Goal: Task Accomplishment & Management: Manage account settings

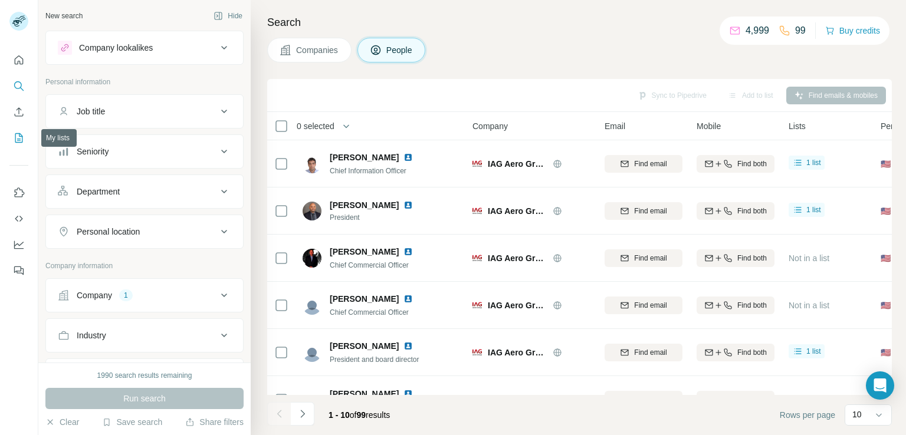
click at [11, 137] on button "My lists" at bounding box center [18, 137] width 19 height 21
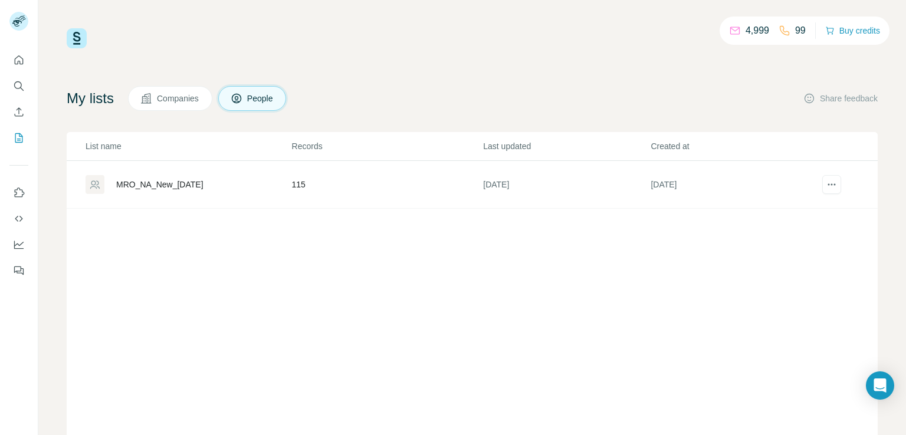
click at [167, 189] on div "MRO_NA_New_[DATE]" at bounding box center [159, 185] width 87 height 12
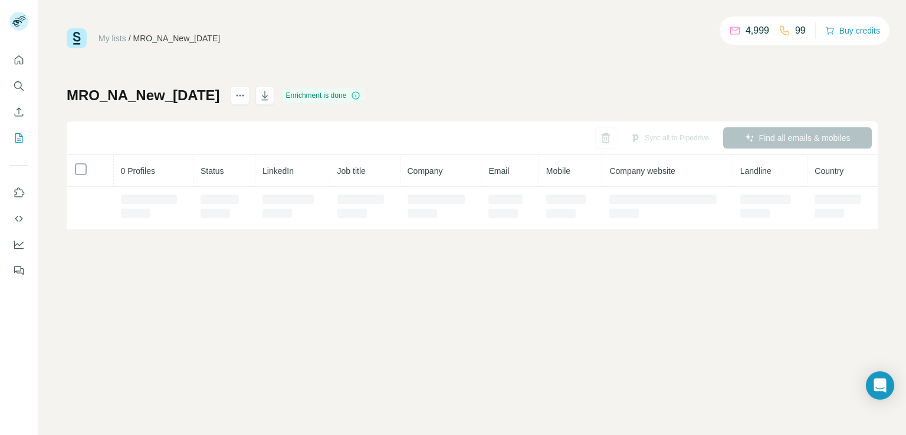
click at [182, 183] on th "0 Profiles" at bounding box center [154, 171] width 80 height 32
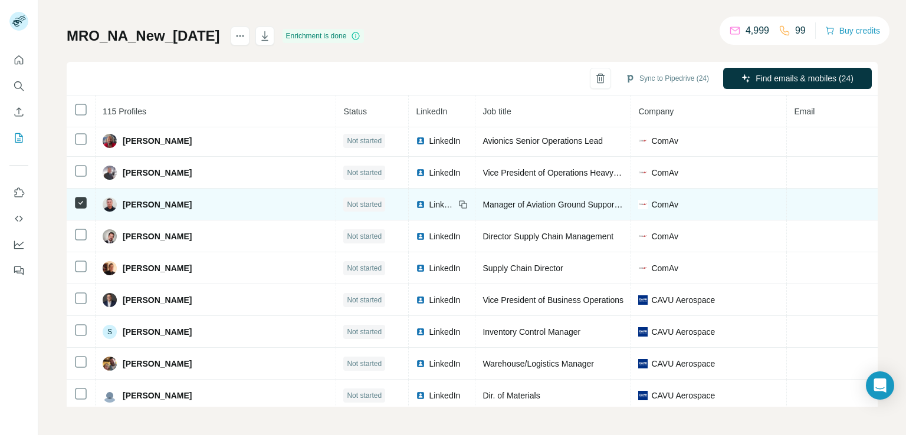
scroll to position [3373, 0]
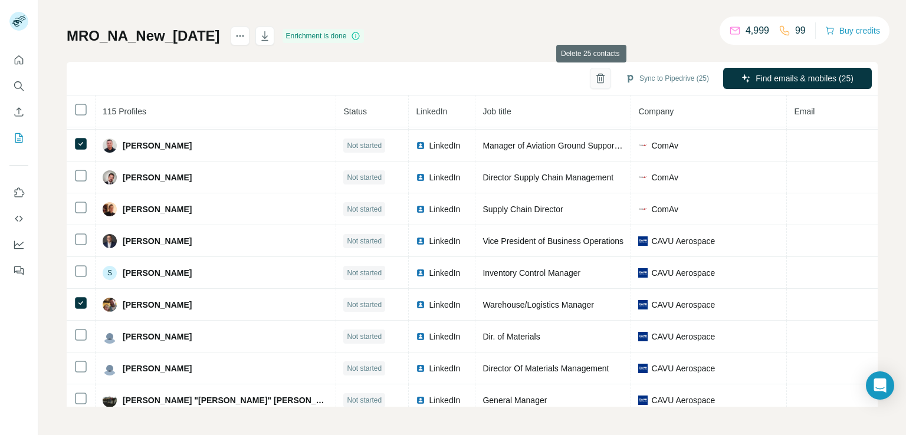
click at [594, 79] on icon "button" at bounding box center [600, 79] width 12 height 12
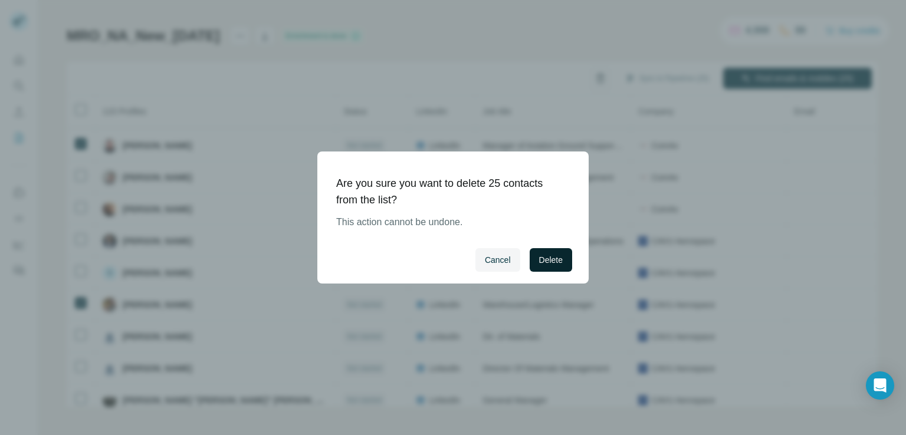
click at [553, 258] on span "Delete" at bounding box center [551, 260] width 24 height 12
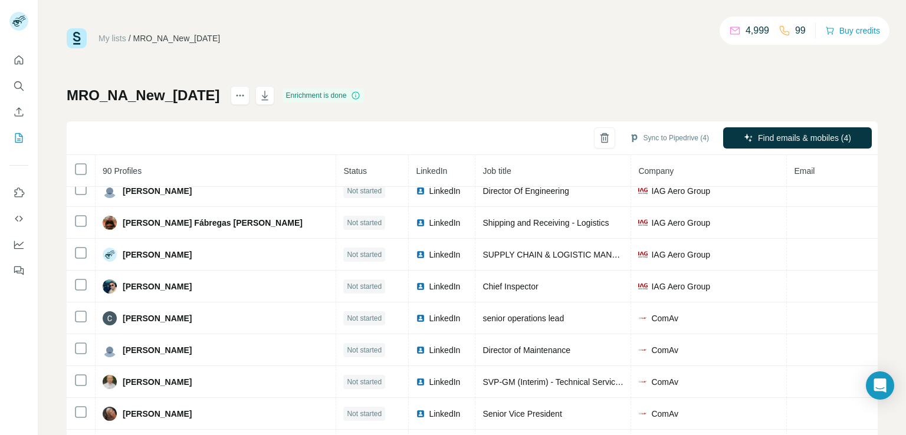
scroll to position [2359, 0]
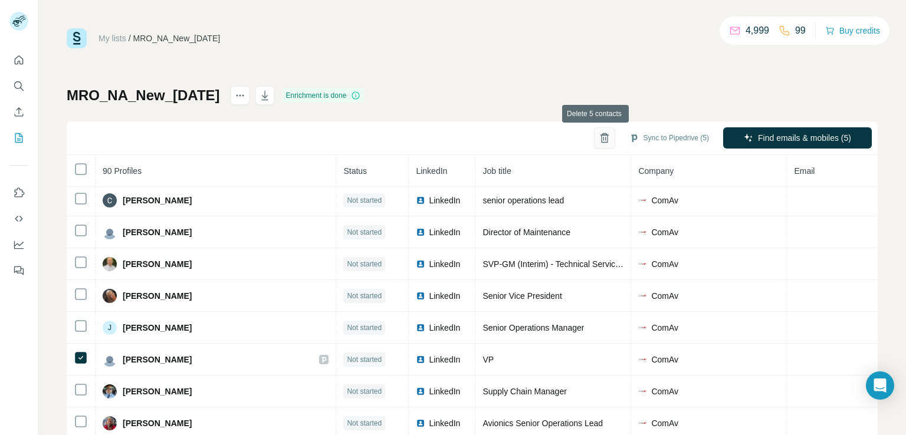
click at [598, 136] on icon "button" at bounding box center [604, 138] width 12 height 12
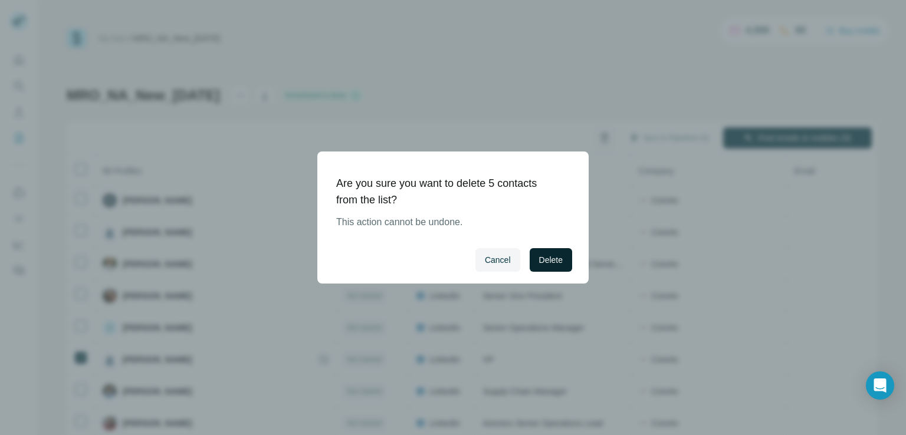
click at [545, 262] on span "Delete" at bounding box center [551, 260] width 24 height 12
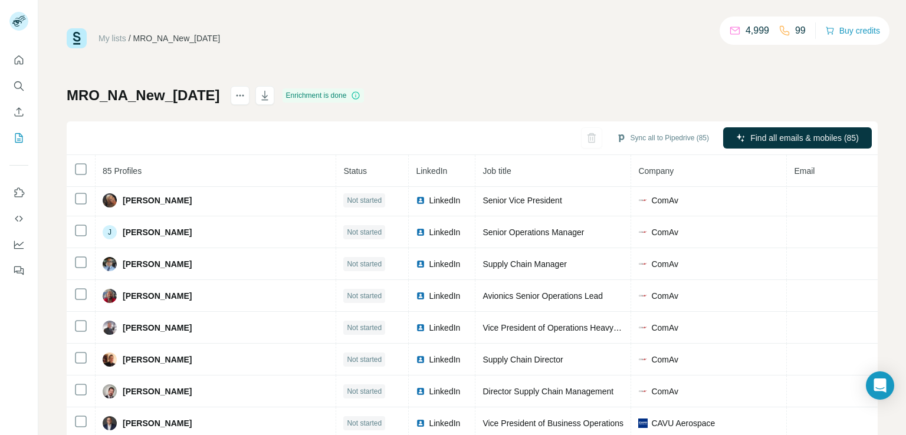
scroll to position [2262, 0]
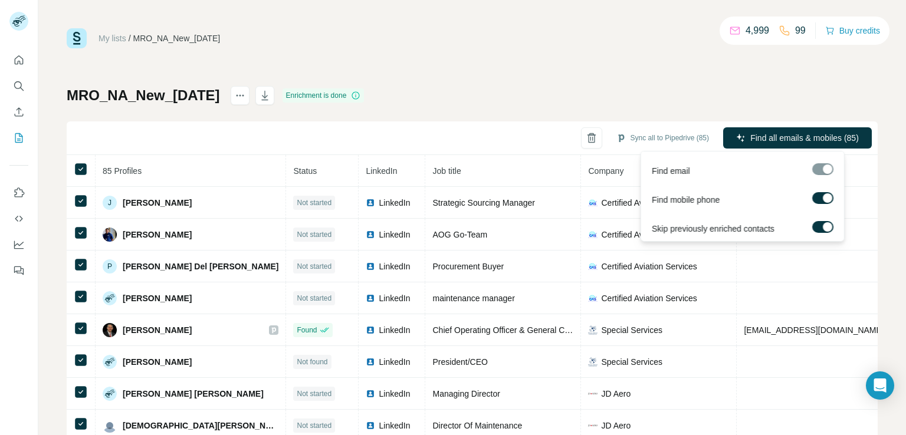
click at [821, 170] on div at bounding box center [822, 169] width 21 height 12
click at [827, 170] on div at bounding box center [822, 169] width 21 height 12
click at [824, 137] on span "Find all emails & mobiles (85)" at bounding box center [804, 138] width 108 height 12
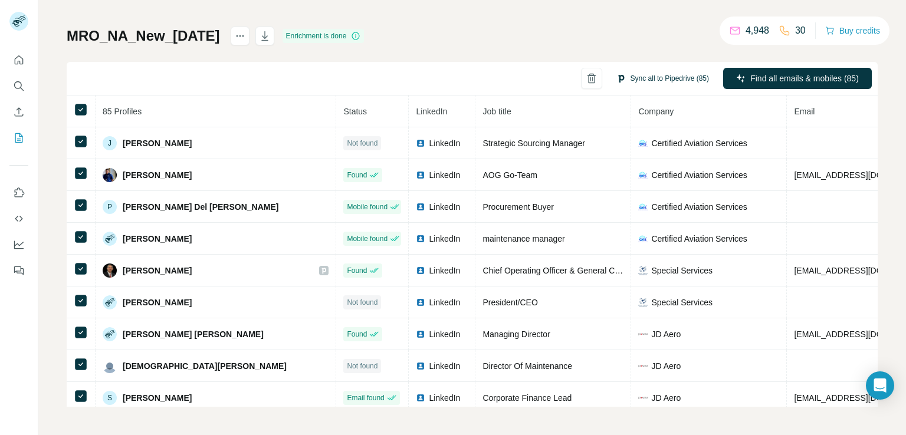
click at [658, 74] on button "Sync all to Pipedrive (85)" at bounding box center [662, 79] width 109 height 18
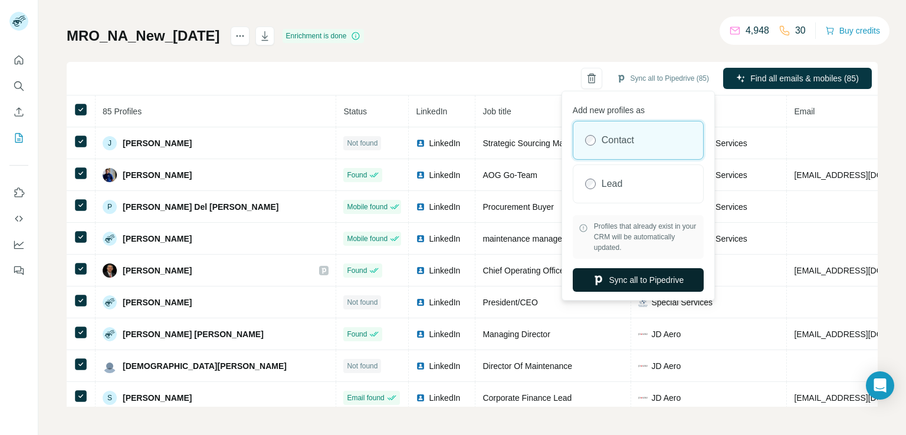
click at [651, 277] on button "Sync all to Pipedrive" at bounding box center [638, 280] width 131 height 24
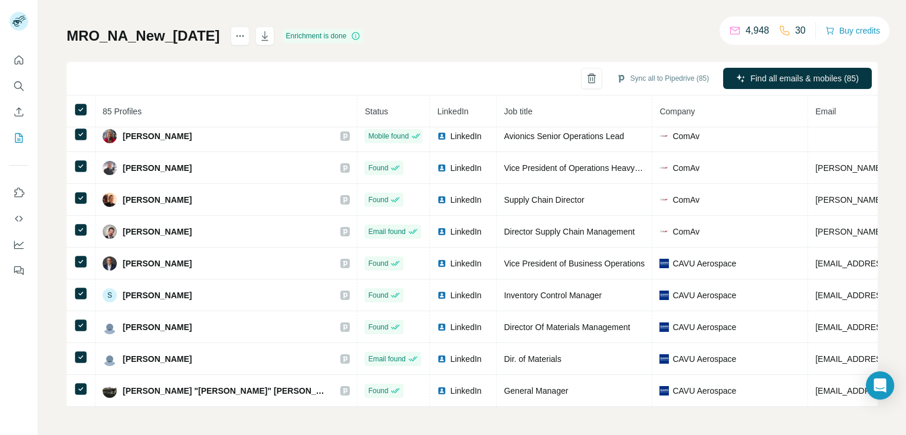
scroll to position [1156, 0]
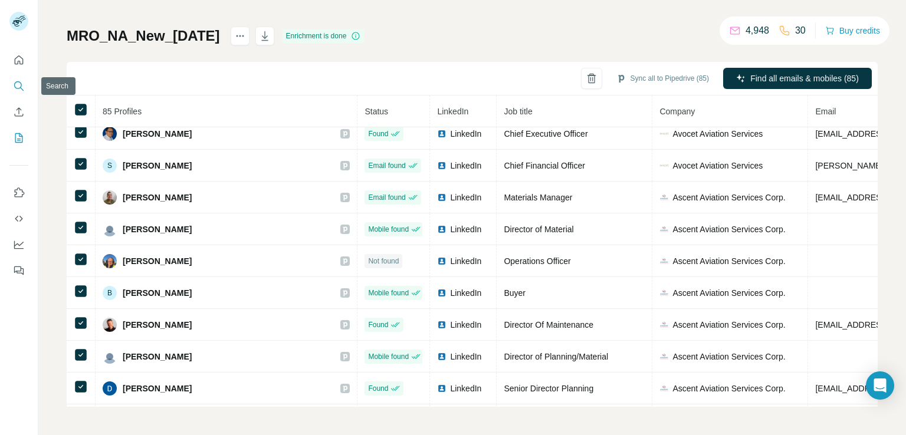
click at [14, 81] on icon "Search" at bounding box center [19, 86] width 12 height 12
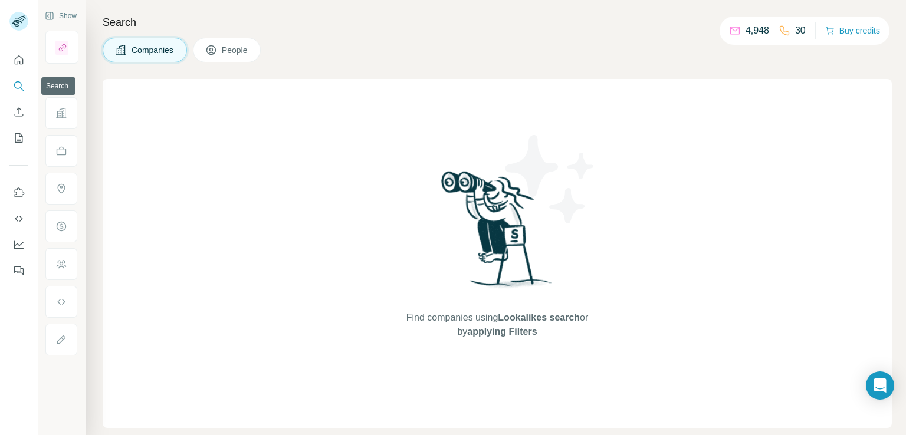
click at [21, 90] on icon "Search" at bounding box center [19, 86] width 12 height 12
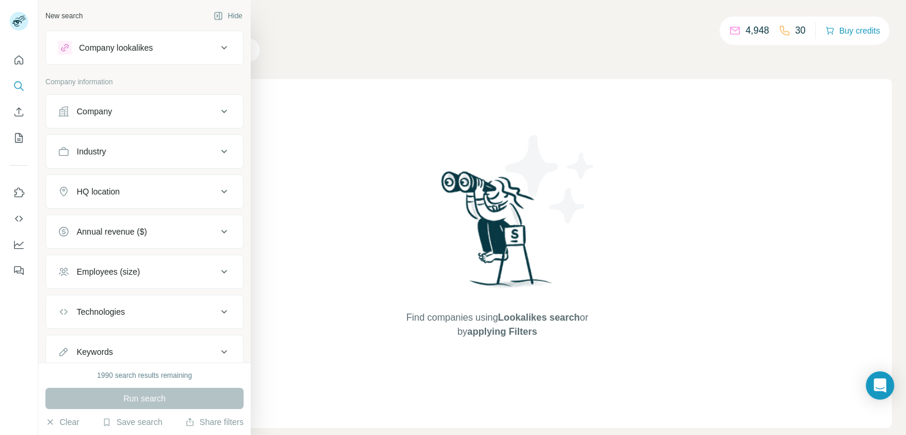
click at [114, 119] on button "Company" at bounding box center [144, 111] width 197 height 28
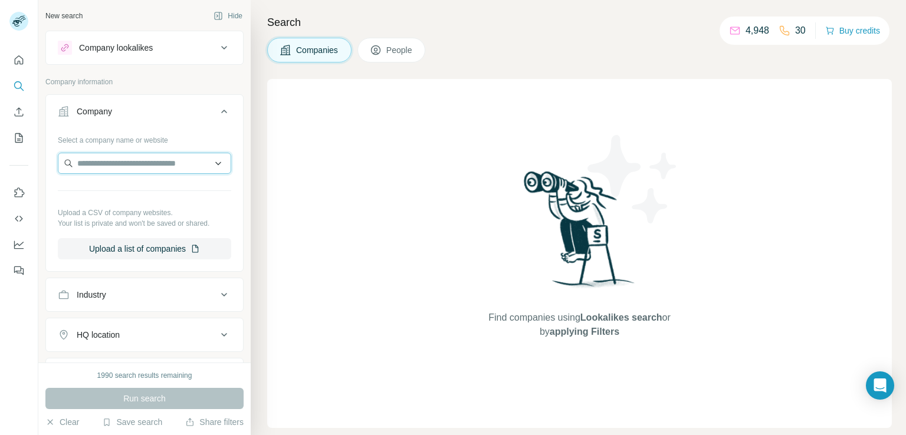
click at [112, 159] on input "text" at bounding box center [144, 163] width 173 height 21
paste input "**********"
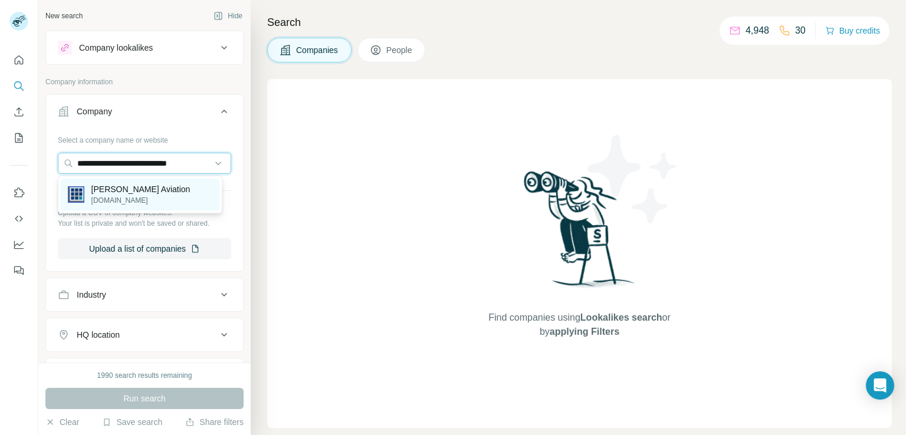
type input "**********"
click at [134, 197] on p "[DOMAIN_NAME]" at bounding box center [140, 200] width 99 height 11
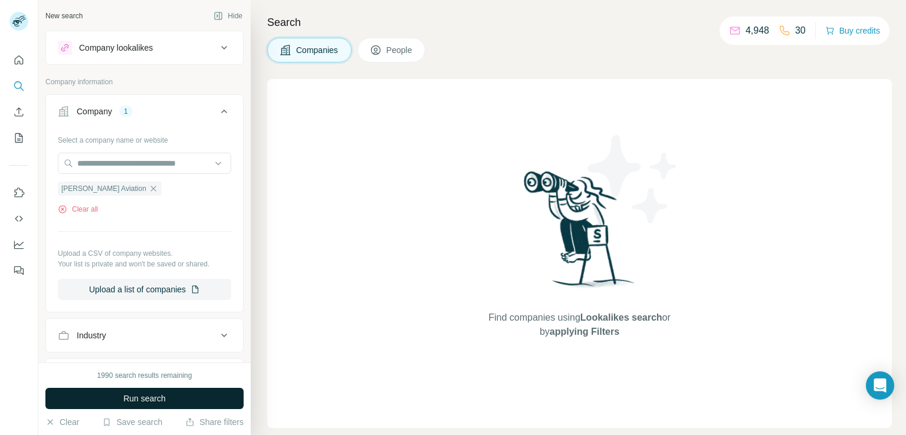
click at [132, 397] on span "Run search" at bounding box center [144, 399] width 42 height 12
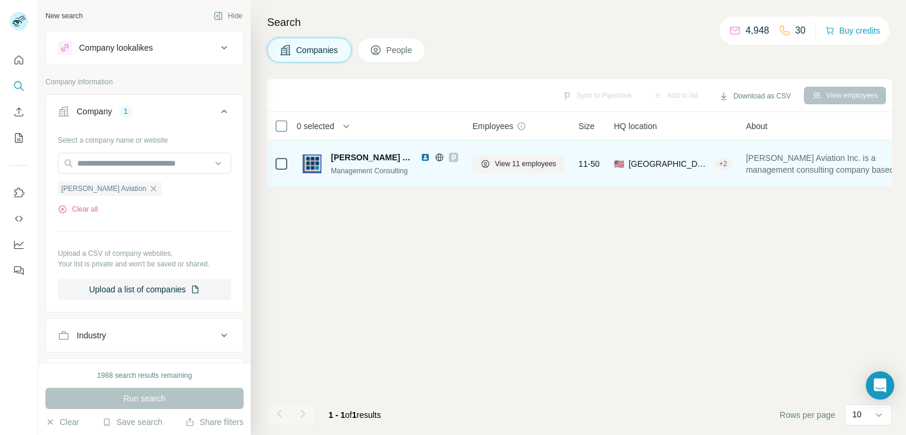
click at [383, 168] on div "Management Consulting" at bounding box center [394, 171] width 127 height 11
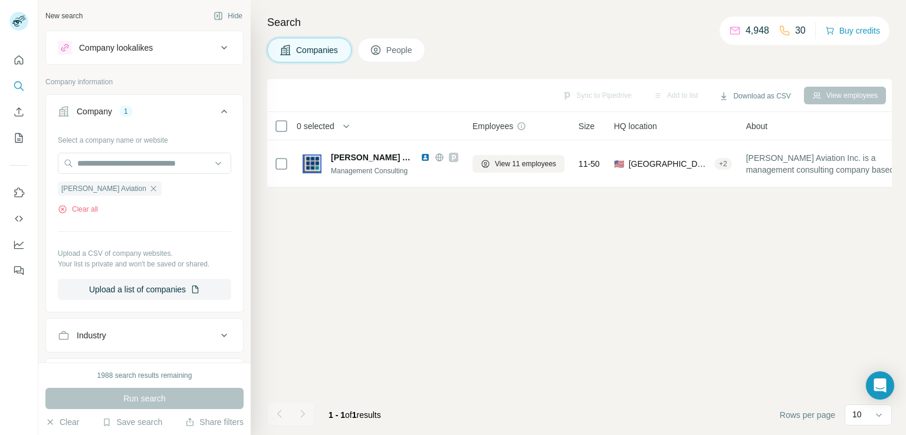
click at [388, 45] on span "People" at bounding box center [399, 50] width 27 height 12
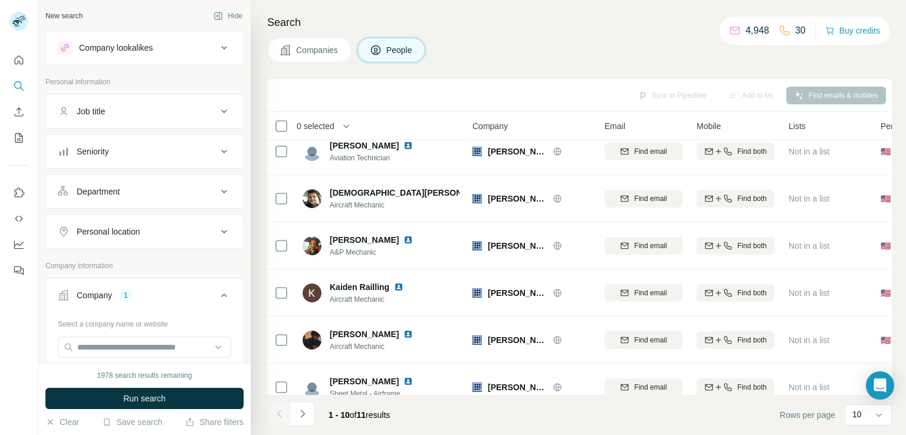
scroll to position [205, 0]
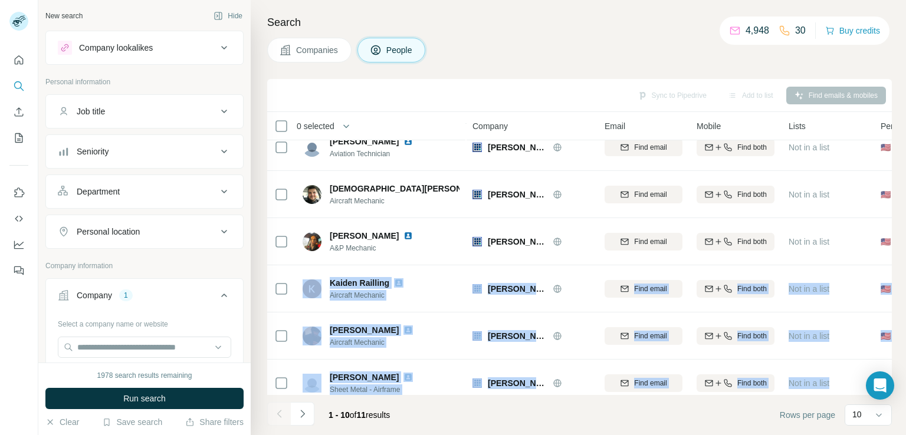
drag, startPoint x: 905, startPoint y: 365, endPoint x: 888, endPoint y: 242, distance: 124.4
click at [888, 242] on div "Search Companies People Sync to Pipedrive Add to list Find emails & mobiles 0 s…" at bounding box center [578, 217] width 655 height 435
click at [901, 247] on div "Search Companies People Sync to Pipedrive Add to list Find emails & mobiles 0 s…" at bounding box center [578, 217] width 655 height 435
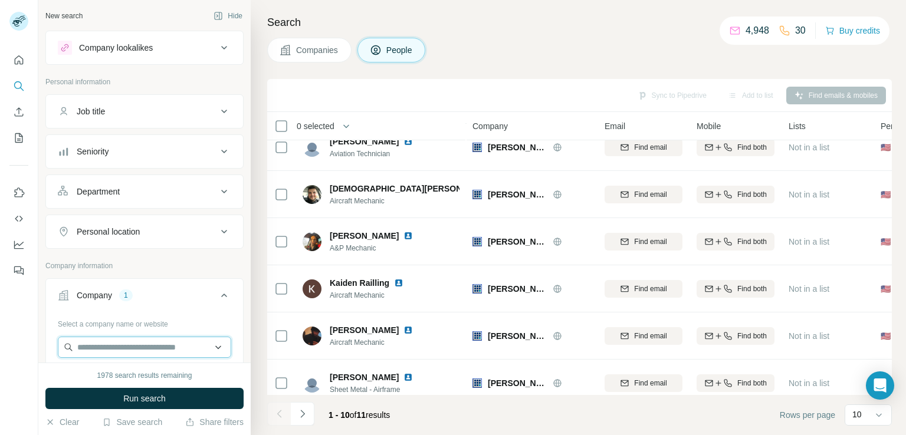
click at [157, 341] on input "text" at bounding box center [144, 347] width 173 height 21
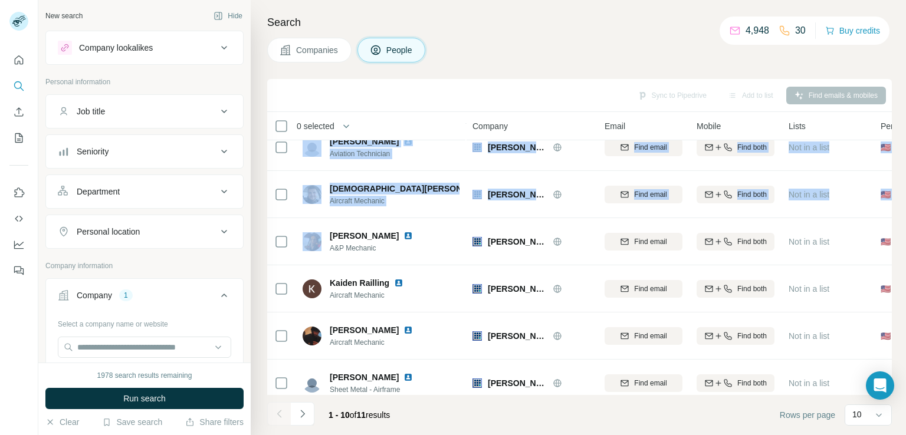
drag, startPoint x: 255, startPoint y: 178, endPoint x: 254, endPoint y: 231, distance: 52.5
click at [254, 231] on div "Search Companies People Sync to Pipedrive Add to list Find emails & mobiles 0 s…" at bounding box center [578, 217] width 655 height 435
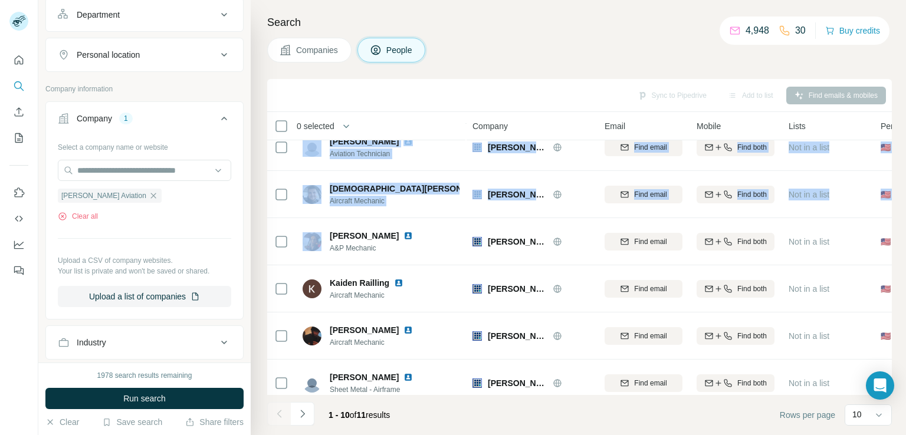
scroll to position [179, 0]
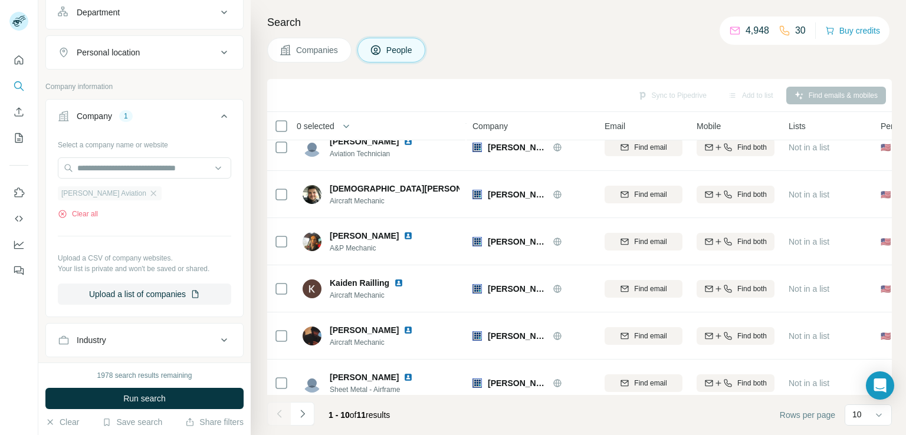
click at [130, 197] on div "[PERSON_NAME] Aviation" at bounding box center [110, 193] width 104 height 14
click at [132, 197] on div "[PERSON_NAME] Aviation" at bounding box center [110, 193] width 104 height 14
click at [78, 214] on button "Clear all" at bounding box center [78, 214] width 40 height 11
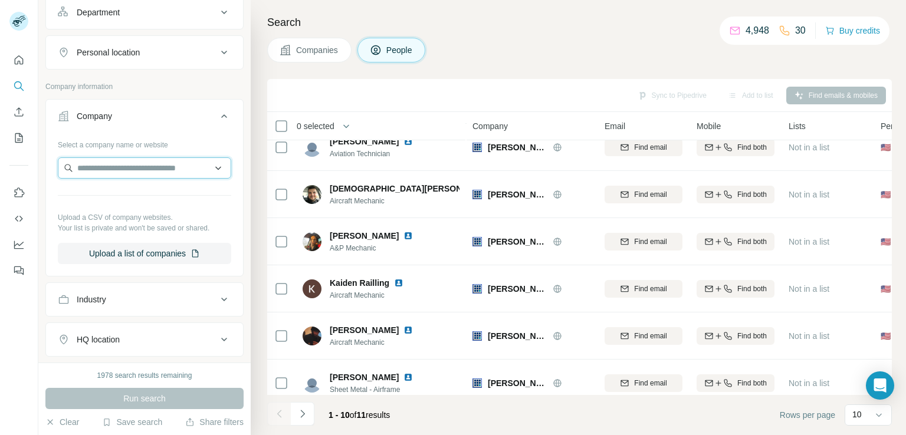
click at [125, 170] on input "text" at bounding box center [144, 167] width 173 height 21
paste input "**********"
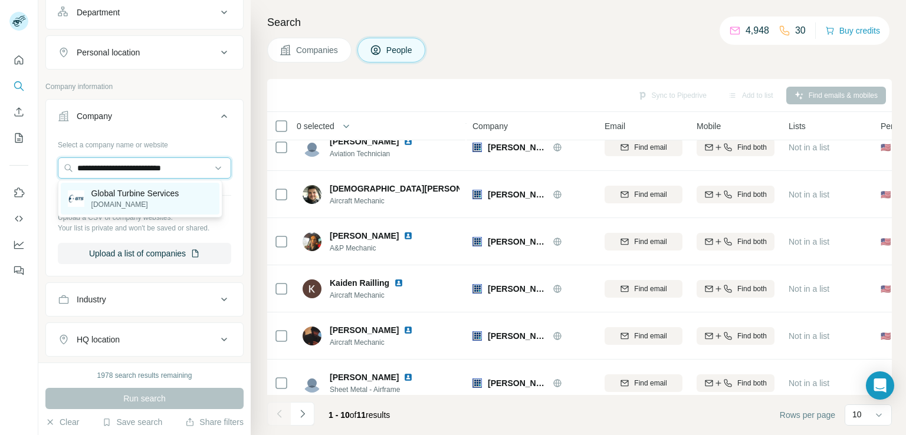
type input "**********"
click at [134, 193] on p "Global Turbine Services" at bounding box center [135, 194] width 88 height 12
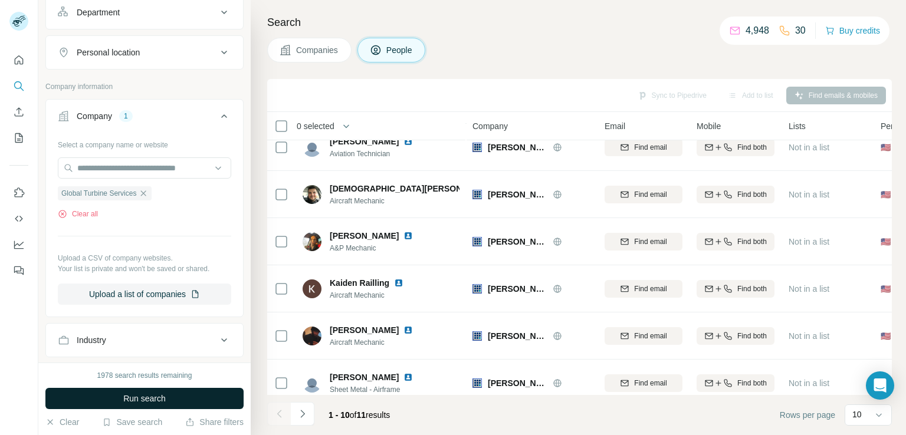
click at [132, 397] on span "Run search" at bounding box center [144, 399] width 42 height 12
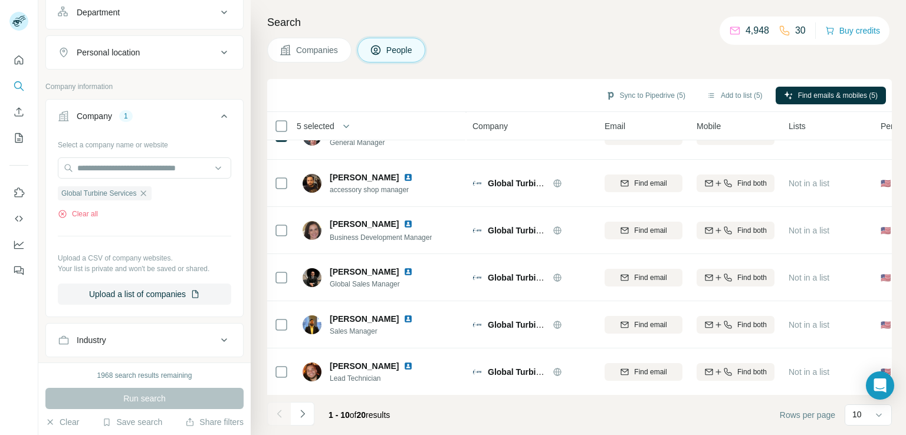
scroll to position [223, 0]
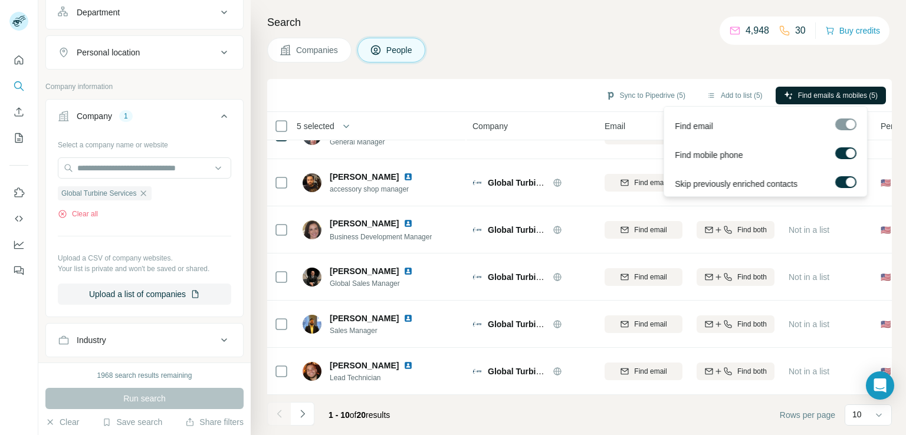
click at [825, 90] on span "Find emails & mobiles (5)" at bounding box center [838, 95] width 80 height 11
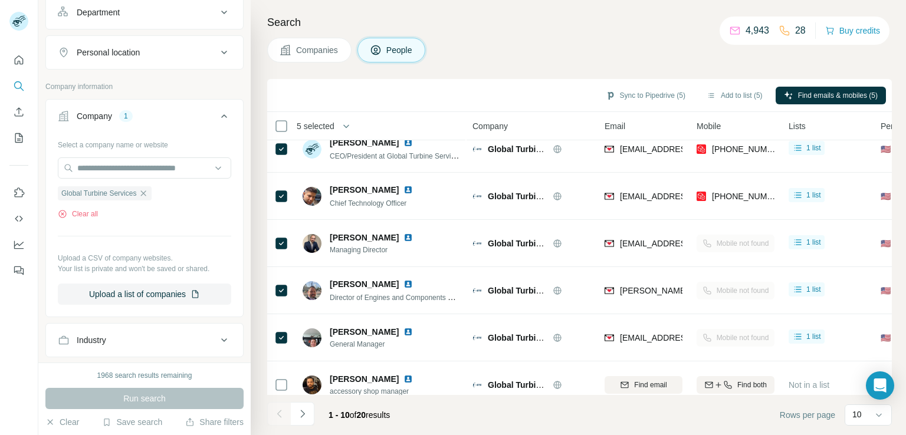
scroll to position [0, 0]
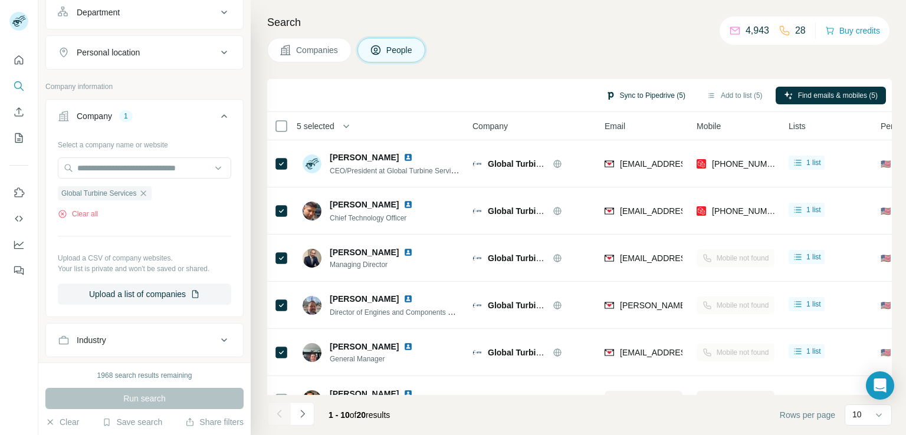
click at [659, 97] on button "Sync to Pipedrive (5)" at bounding box center [645, 96] width 96 height 18
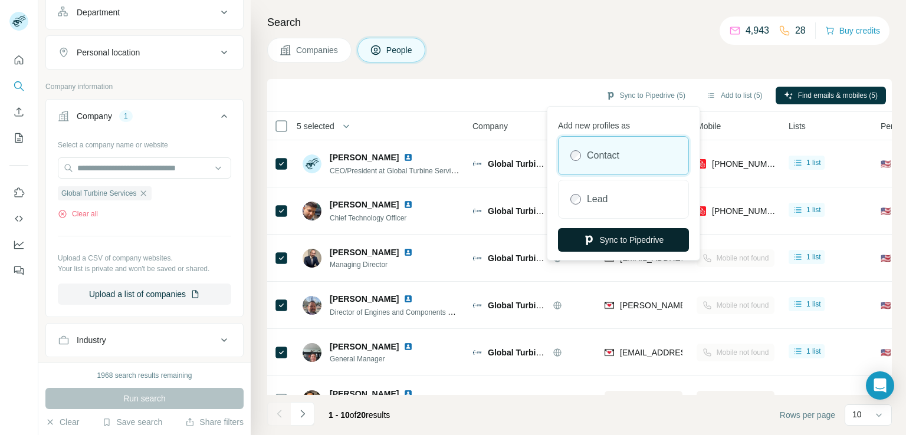
click at [632, 239] on button "Sync to Pipedrive" at bounding box center [623, 240] width 131 height 24
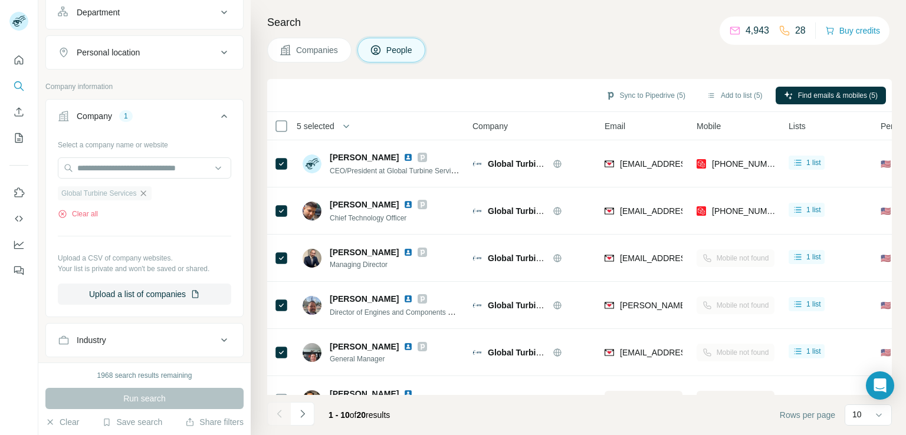
click at [147, 193] on icon "button" at bounding box center [143, 193] width 9 height 9
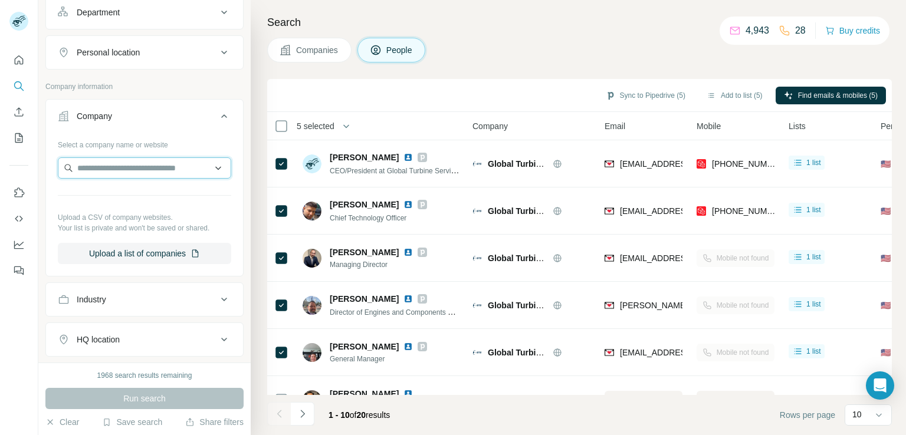
click at [165, 168] on input "text" at bounding box center [144, 167] width 173 height 21
paste input "**********"
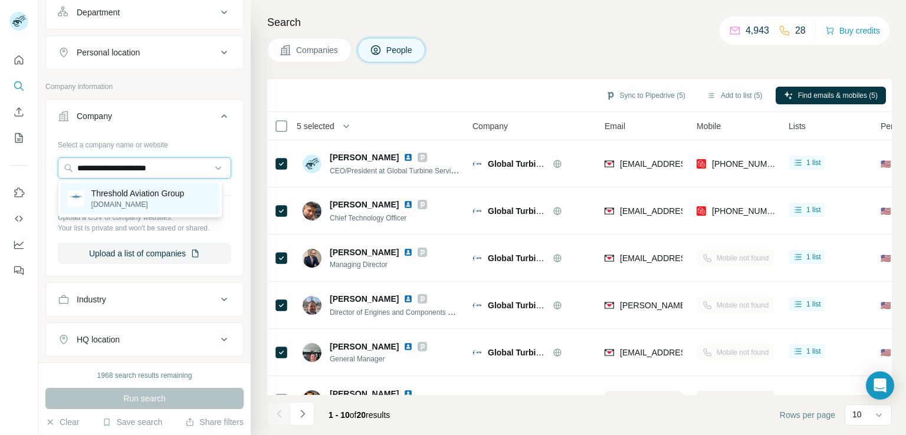
type input "**********"
click at [170, 200] on p "[DOMAIN_NAME]" at bounding box center [137, 204] width 93 height 11
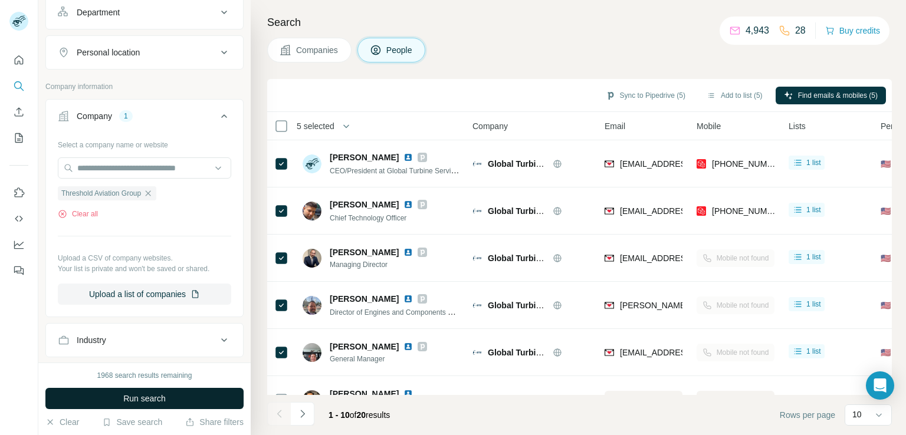
click at [158, 402] on span "Run search" at bounding box center [144, 399] width 42 height 12
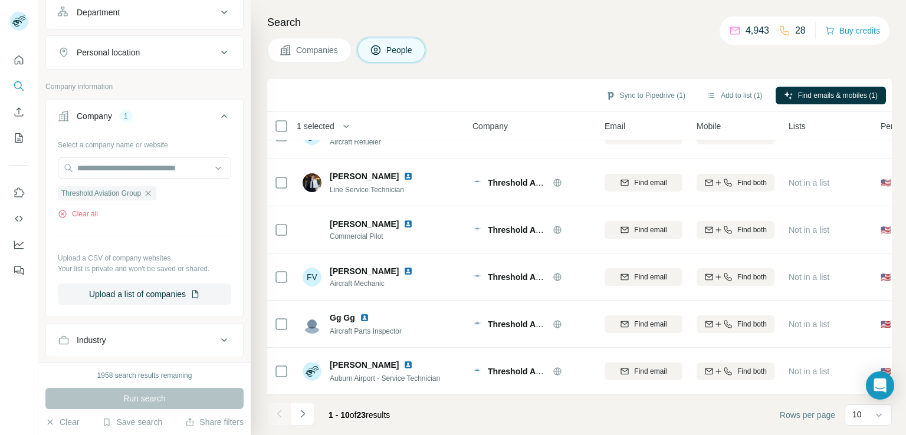
scroll to position [223, 0]
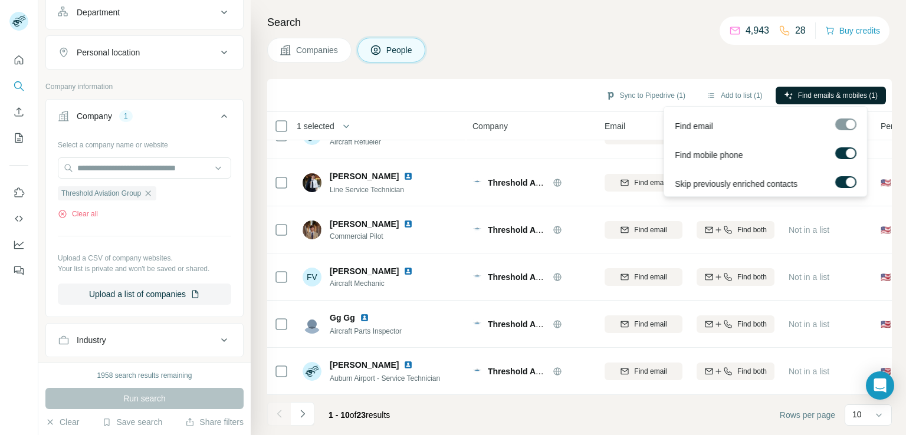
click at [828, 95] on span "Find emails & mobiles (1)" at bounding box center [838, 95] width 80 height 11
click at [812, 94] on span "Find emails & mobiles (1)" at bounding box center [838, 95] width 80 height 11
click at [803, 90] on span "Find emails & mobiles (1)" at bounding box center [838, 95] width 80 height 11
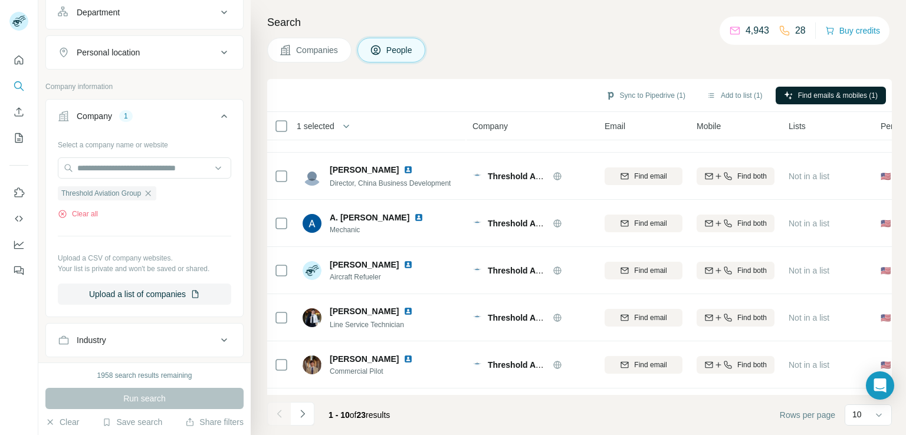
scroll to position [0, 0]
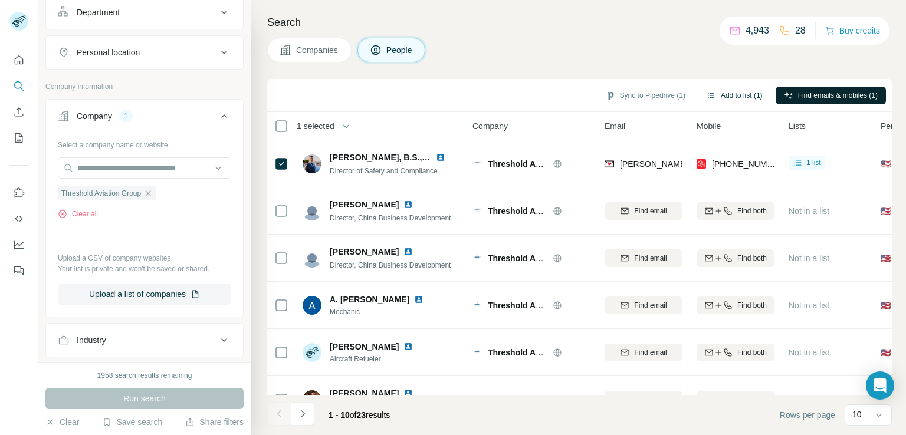
click at [745, 95] on button "Add to list (1)" at bounding box center [734, 96] width 73 height 18
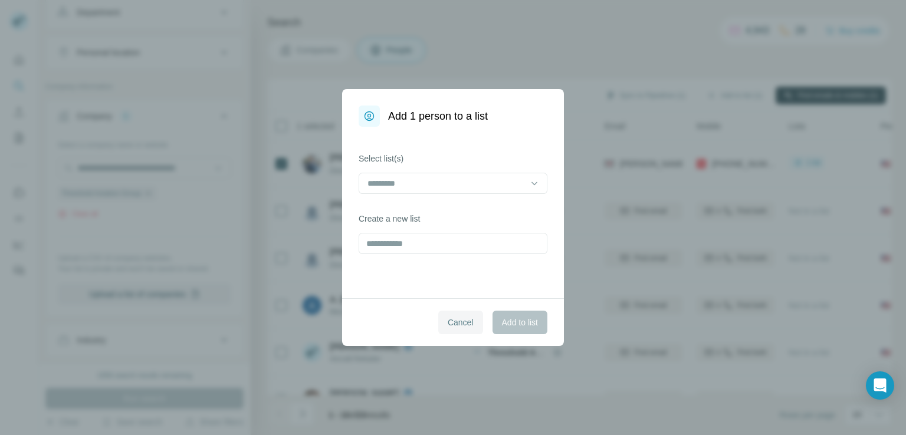
click at [467, 320] on span "Cancel" at bounding box center [461, 323] width 26 height 12
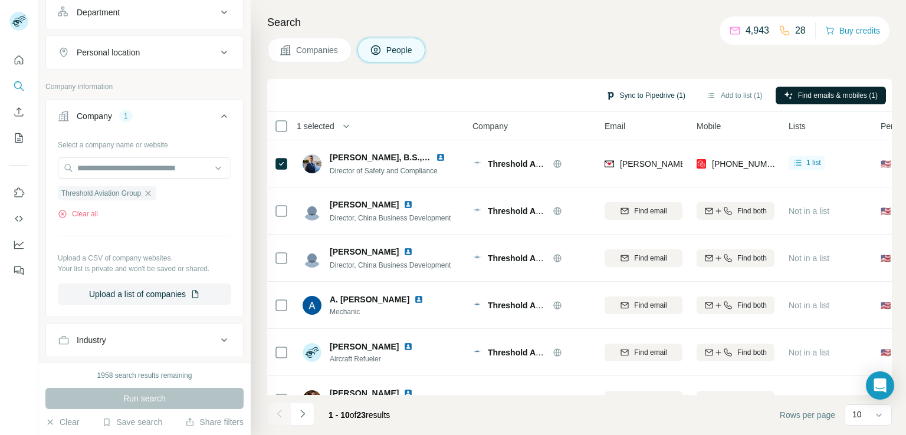
click at [642, 95] on button "Sync to Pipedrive (1)" at bounding box center [645, 96] width 96 height 18
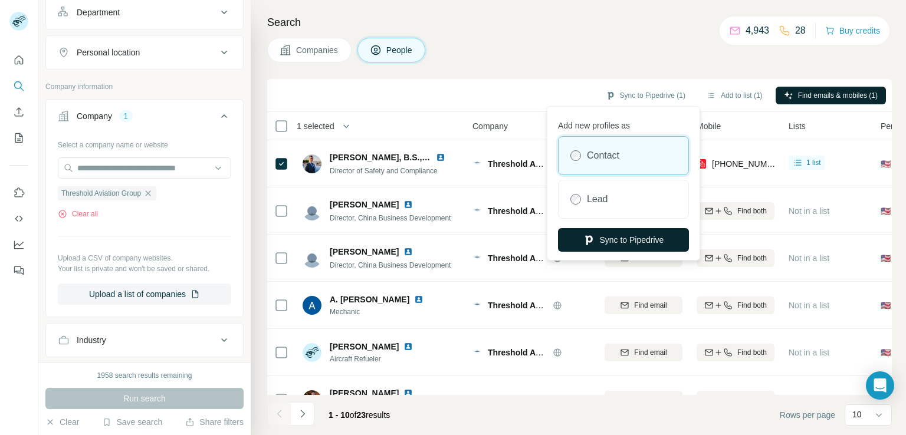
click at [603, 239] on button "Sync to Pipedrive" at bounding box center [623, 240] width 131 height 24
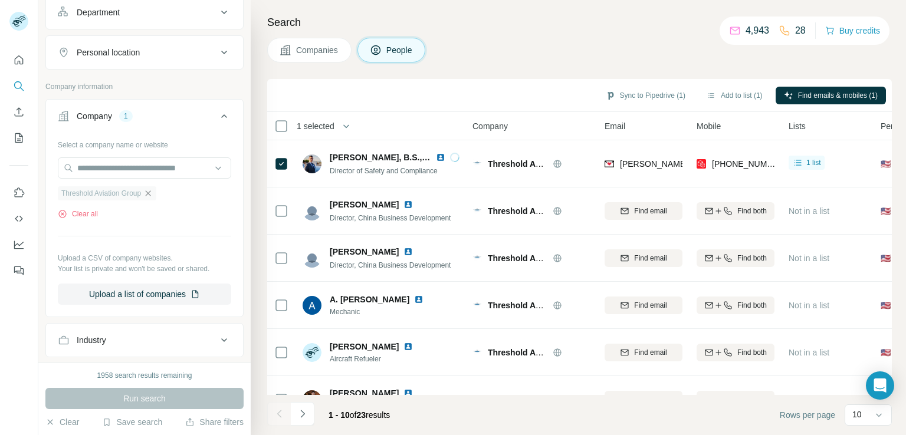
click at [144, 194] on icon "button" at bounding box center [147, 193] width 9 height 9
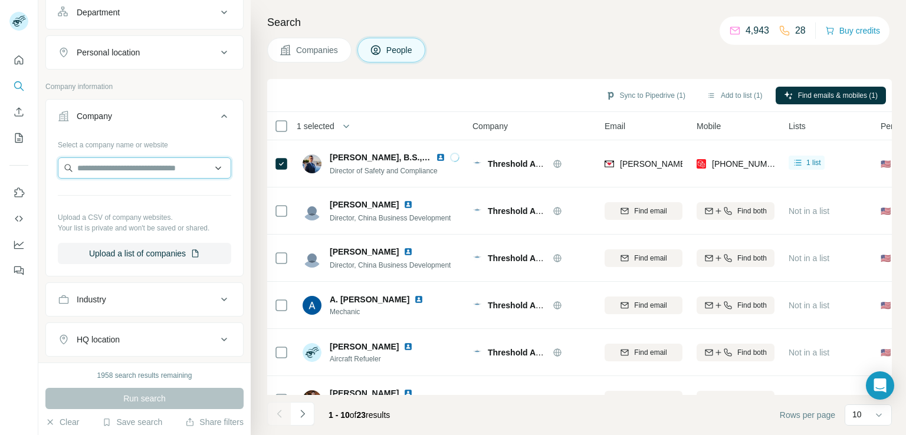
click at [159, 157] on input "text" at bounding box center [144, 167] width 173 height 21
paste input "**********"
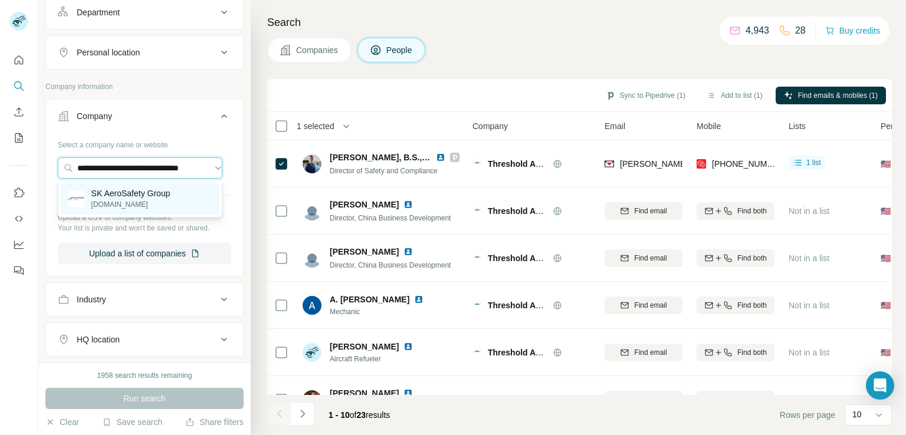
type input "**********"
click at [149, 204] on p "[DOMAIN_NAME]" at bounding box center [130, 204] width 79 height 11
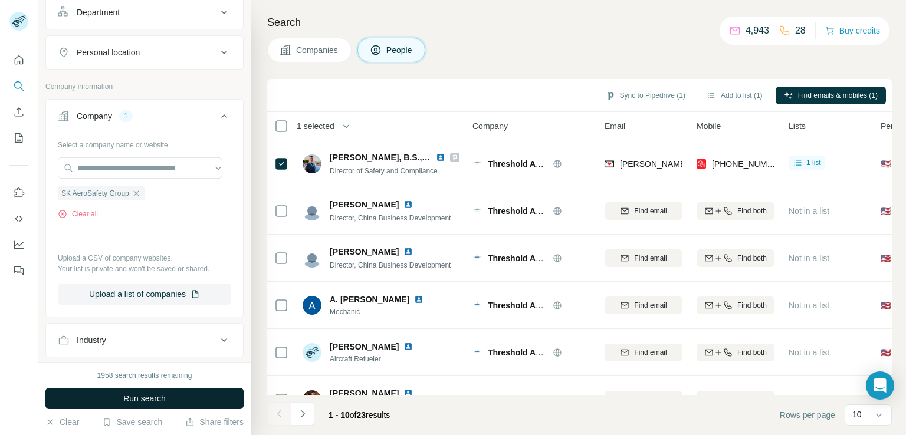
click at [137, 391] on button "Run search" at bounding box center [144, 398] width 198 height 21
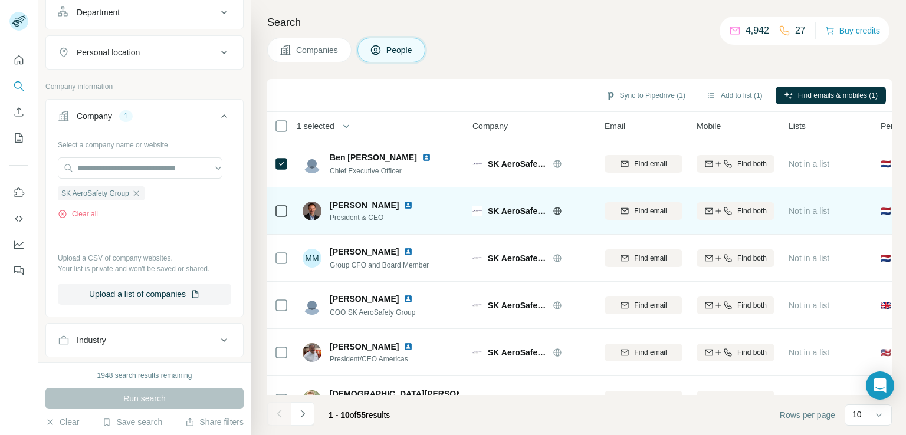
click at [279, 216] on icon at bounding box center [281, 211] width 14 height 14
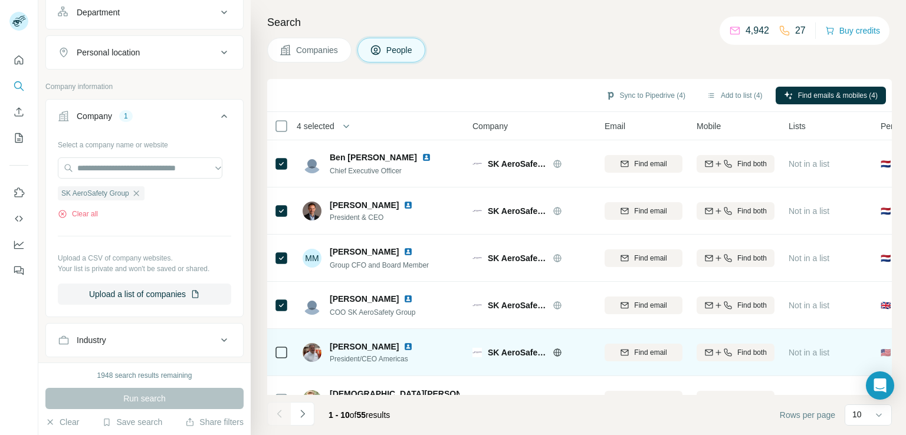
click at [276, 359] on icon at bounding box center [281, 353] width 14 height 14
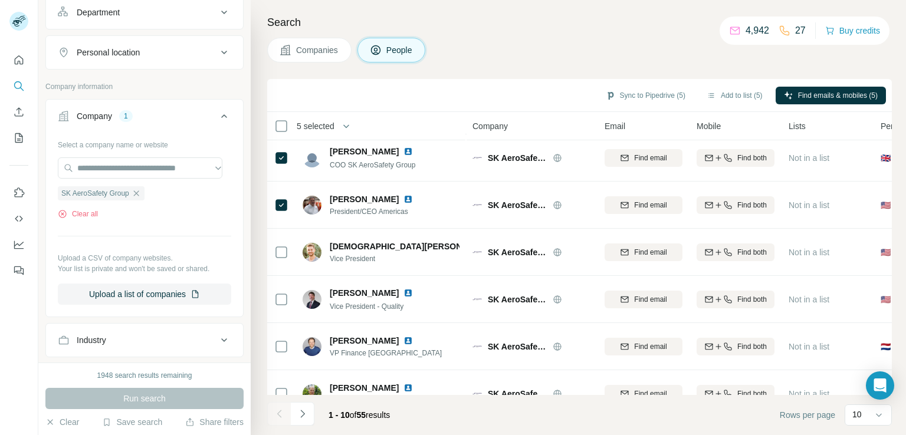
scroll to position [149, 0]
click at [901, 319] on div "Search Companies People Sync to Pipedrive (5) Add to list (5) Find emails & mob…" at bounding box center [578, 217] width 655 height 435
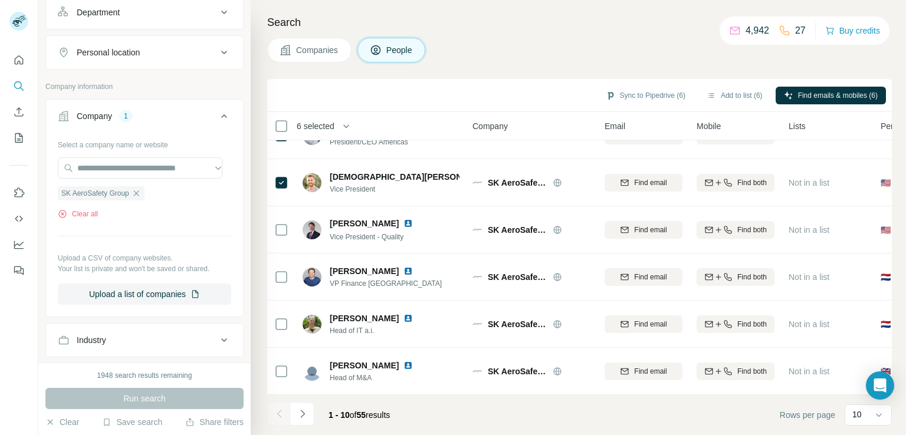
scroll to position [223, 0]
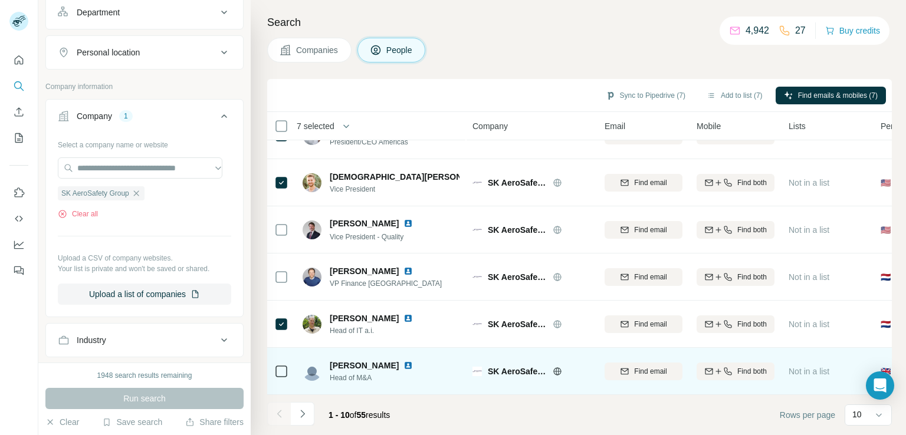
click at [403, 361] on img at bounding box center [407, 365] width 9 height 9
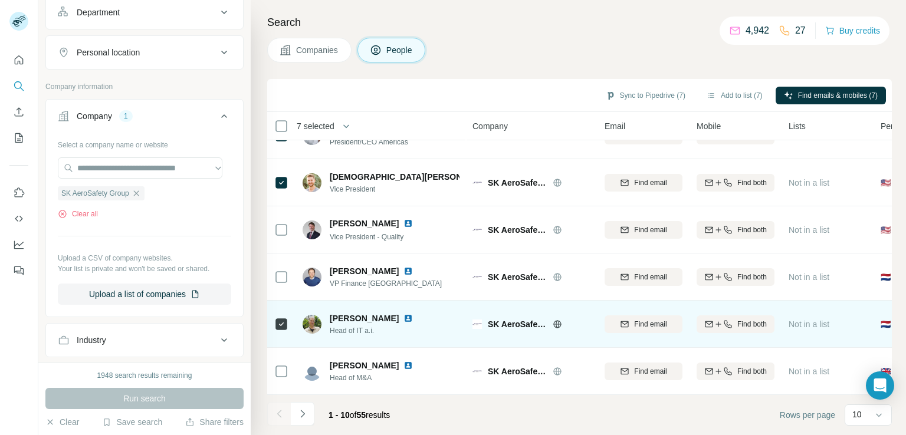
click at [407, 314] on img at bounding box center [407, 318] width 9 height 9
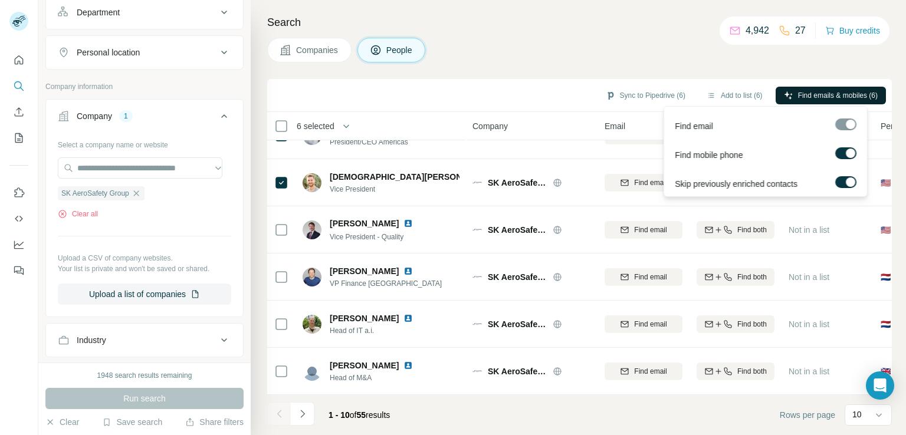
click at [841, 98] on span "Find emails & mobiles (6)" at bounding box center [838, 95] width 80 height 11
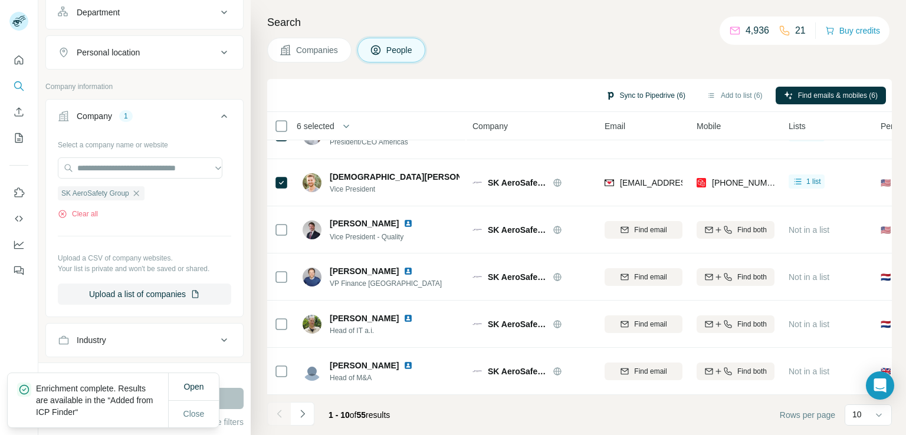
click at [658, 93] on button "Sync to Pipedrive (6)" at bounding box center [645, 96] width 96 height 18
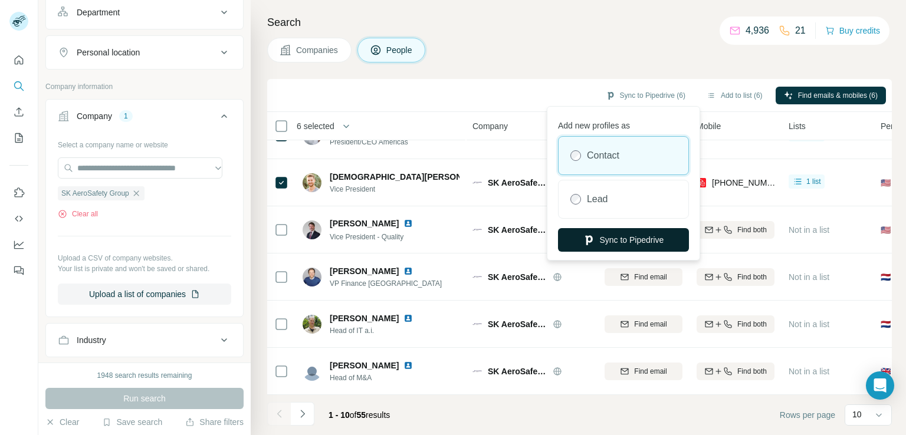
click at [649, 238] on button "Sync to Pipedrive" at bounding box center [623, 240] width 131 height 24
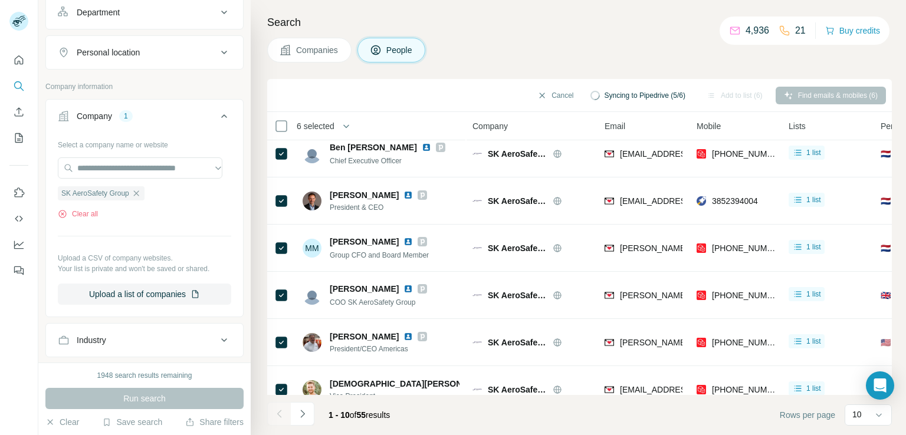
scroll to position [0, 0]
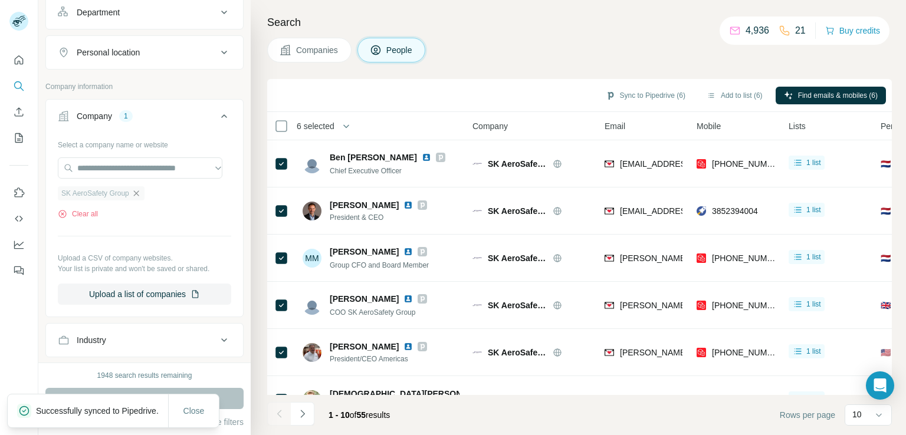
click at [135, 193] on icon "button" at bounding box center [135, 192] width 5 height 5
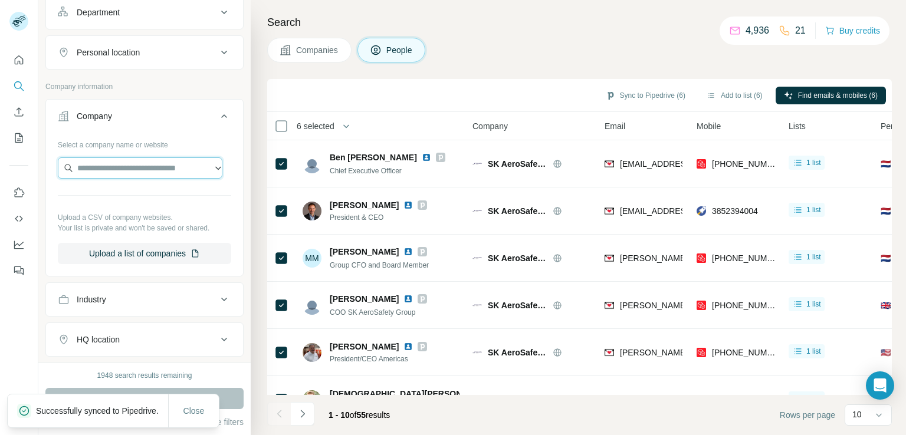
click at [146, 169] on input "text" at bounding box center [140, 167] width 165 height 21
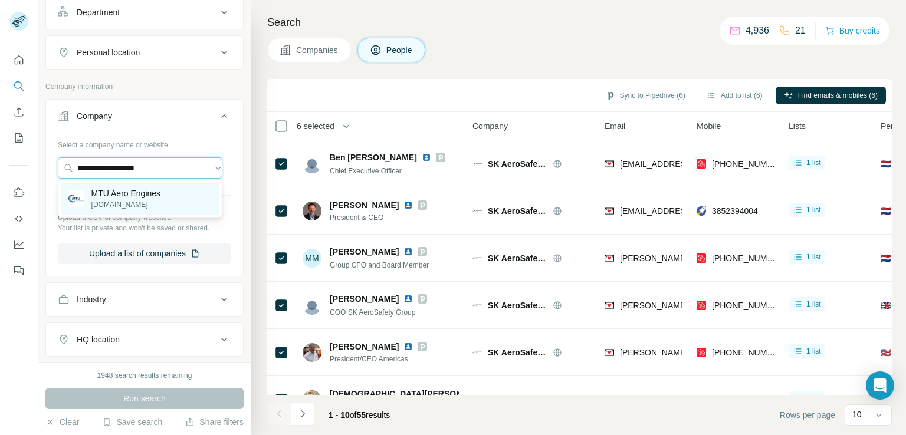
type input "**********"
click at [139, 200] on p "[DOMAIN_NAME]" at bounding box center [126, 204] width 70 height 11
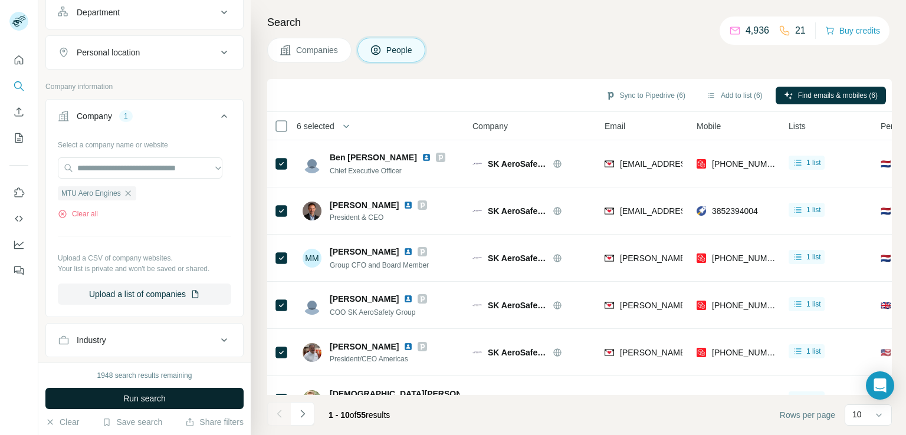
click at [147, 396] on span "Run search" at bounding box center [144, 399] width 42 height 12
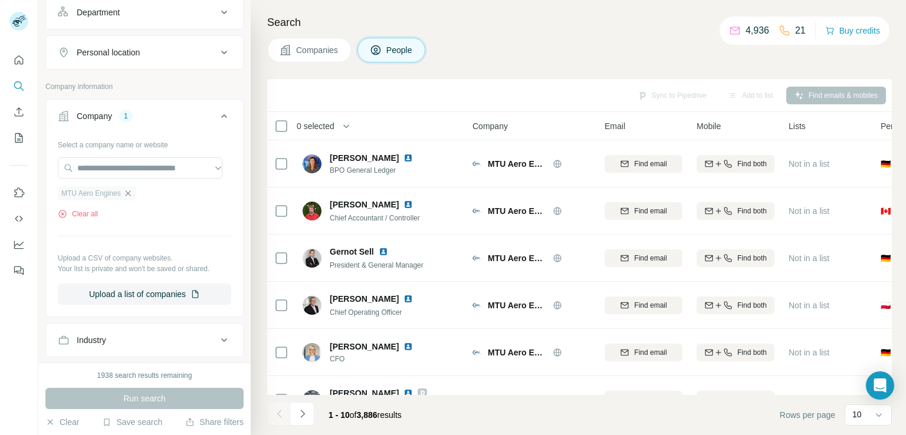
click at [124, 192] on icon "button" at bounding box center [127, 193] width 9 height 9
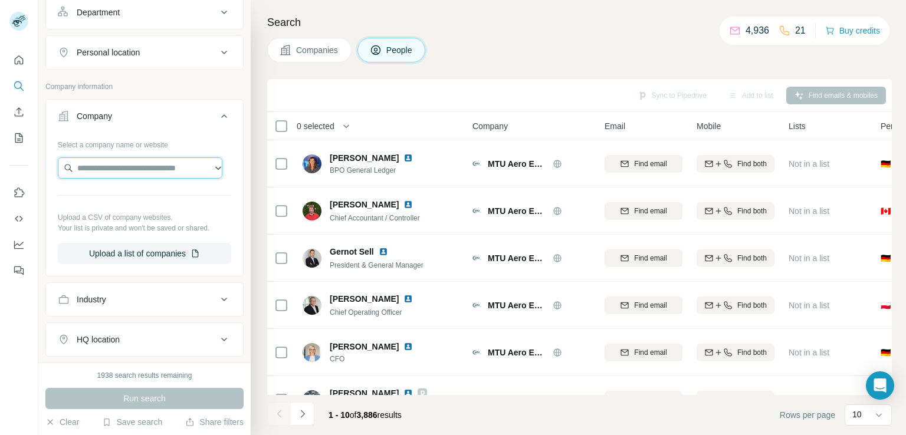
click at [147, 167] on input "text" at bounding box center [140, 167] width 165 height 21
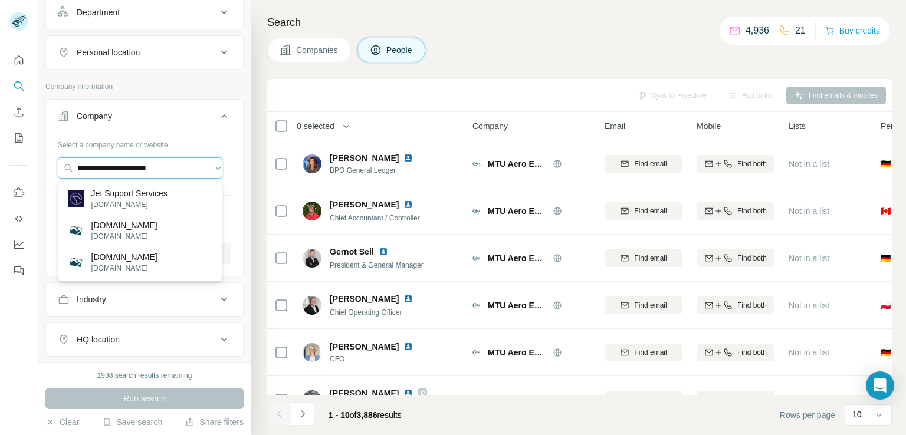
type input "**********"
click at [121, 192] on p "Jet Support Services" at bounding box center [129, 194] width 76 height 12
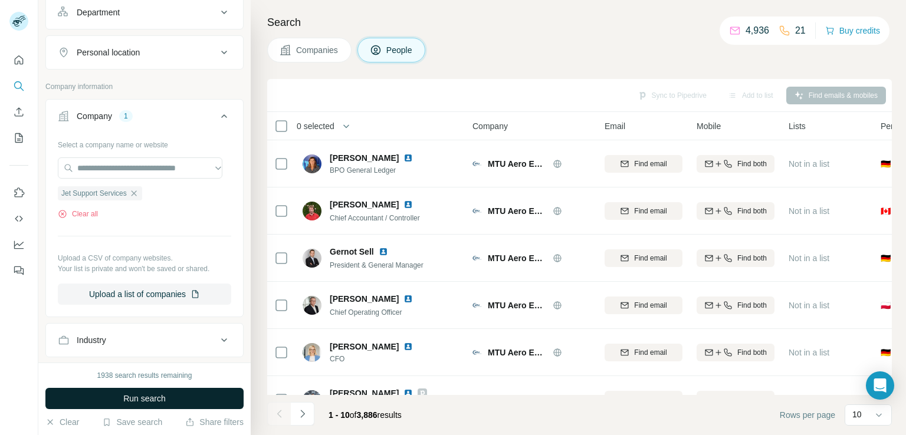
click at [140, 394] on span "Run search" at bounding box center [144, 399] width 42 height 12
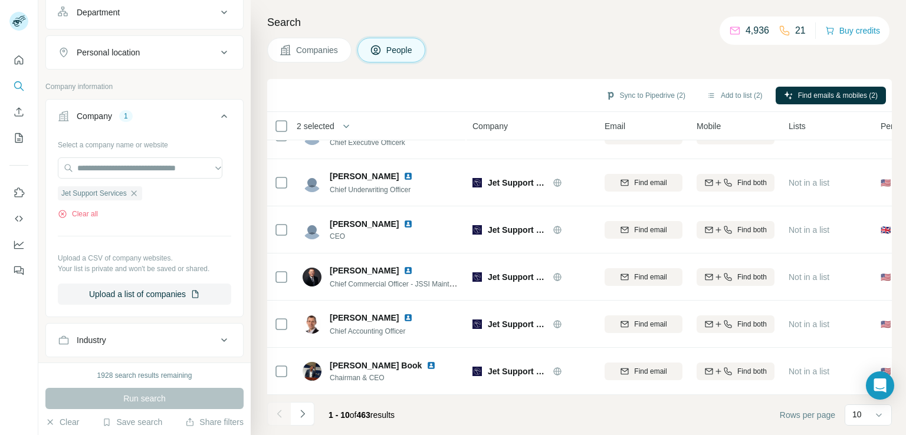
scroll to position [223, 0]
click at [305, 411] on icon "Navigate to next page" at bounding box center [303, 414] width 12 height 12
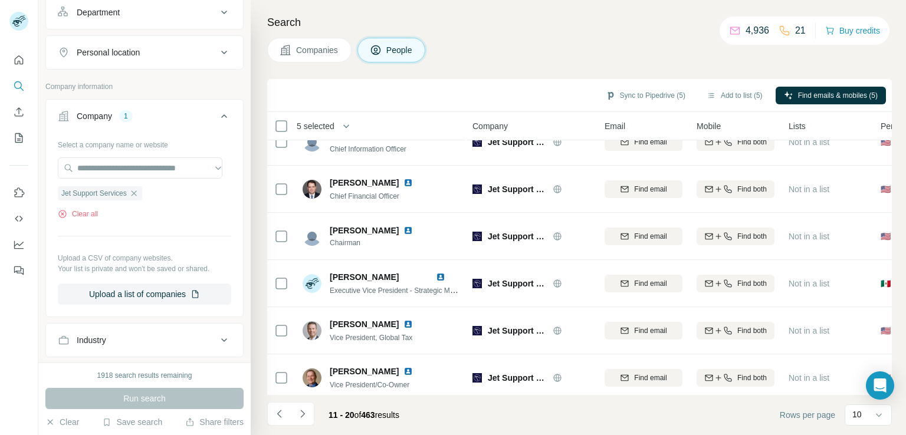
scroll to position [0, 0]
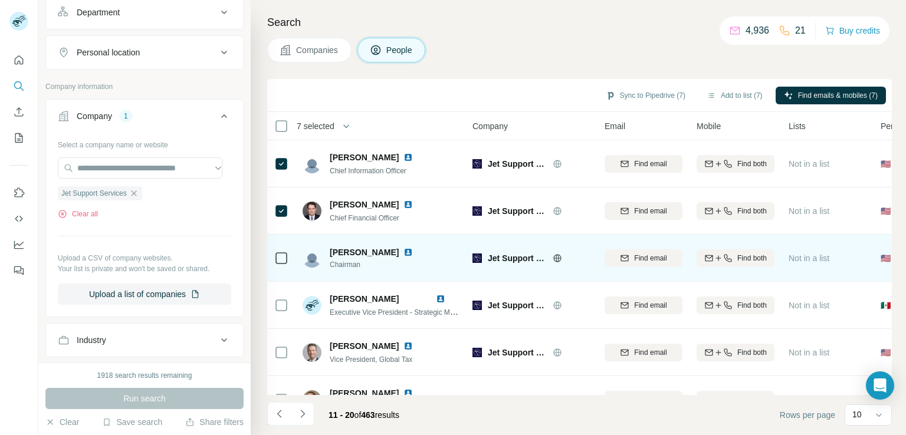
click at [276, 248] on div at bounding box center [281, 258] width 14 height 32
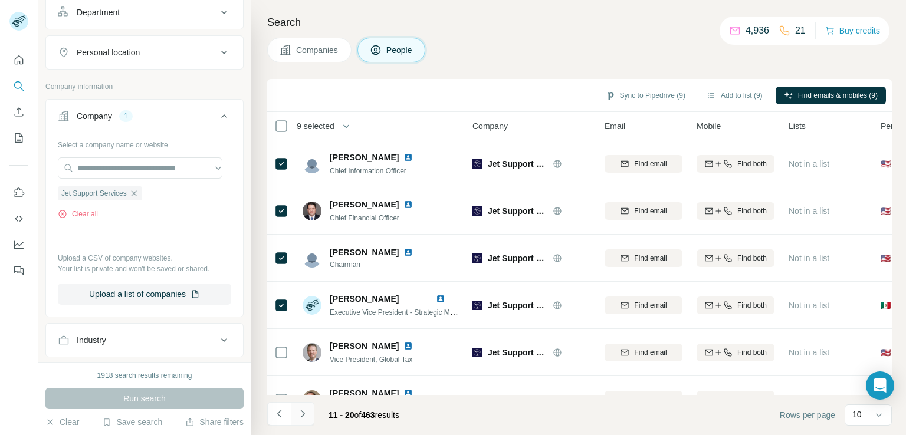
click at [304, 419] on icon "Navigate to next page" at bounding box center [303, 414] width 12 height 12
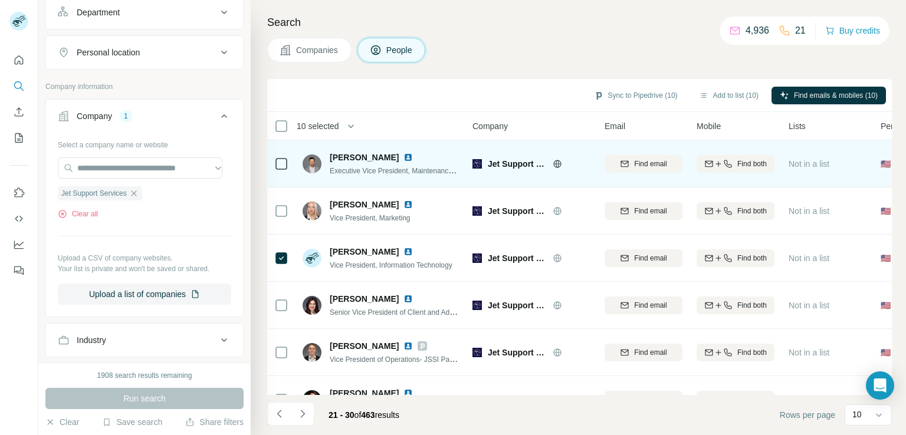
click at [403, 157] on img at bounding box center [407, 157] width 9 height 9
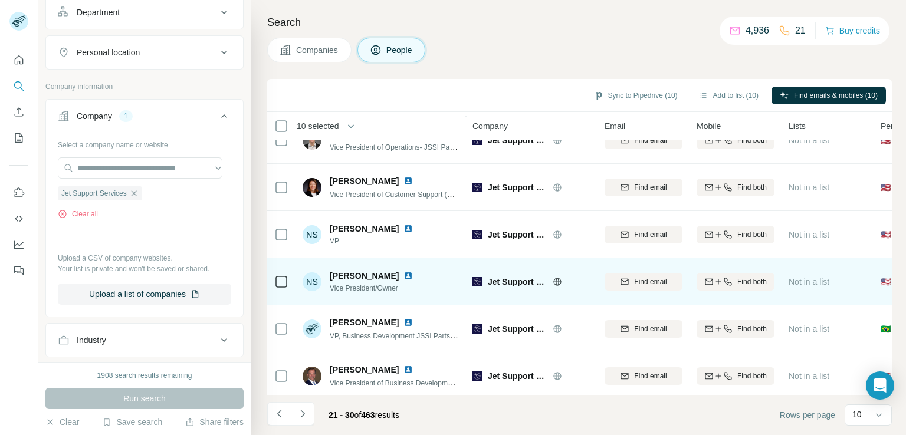
scroll to position [223, 0]
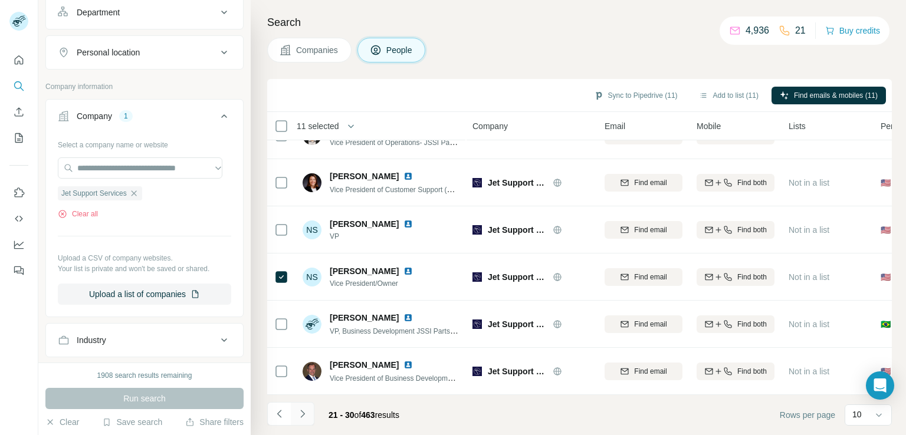
click at [301, 417] on icon "Navigate to next page" at bounding box center [303, 414] width 12 height 12
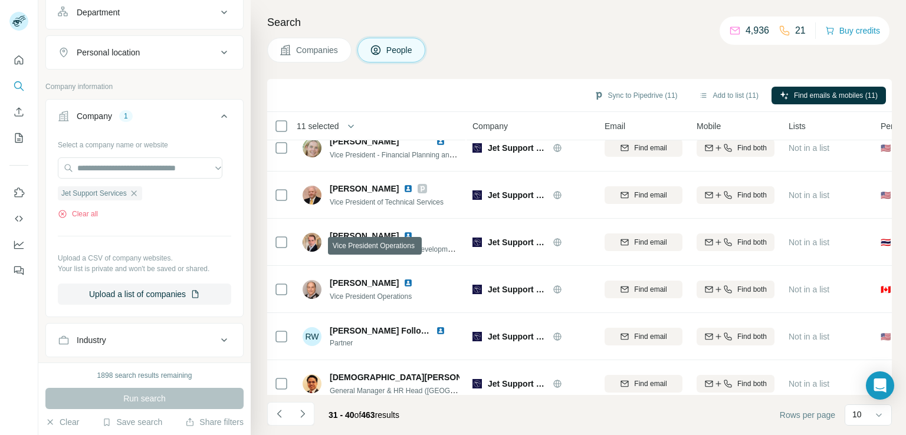
scroll to position [0, 0]
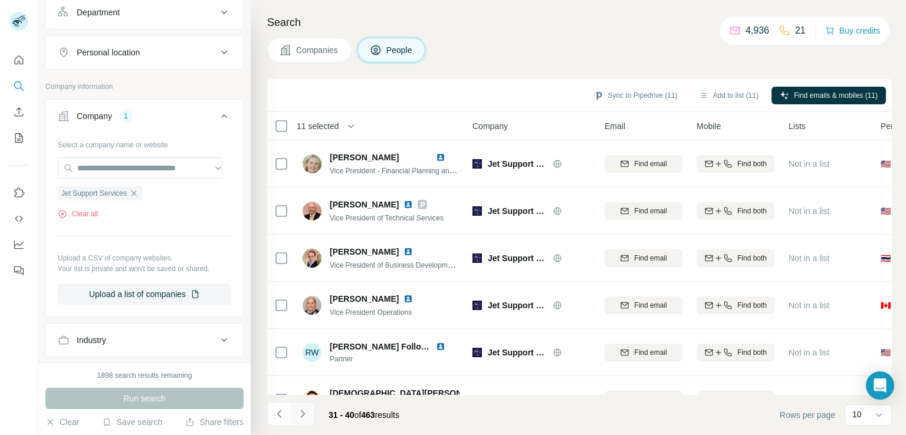
click at [300, 409] on icon "Navigate to next page" at bounding box center [303, 414] width 12 height 12
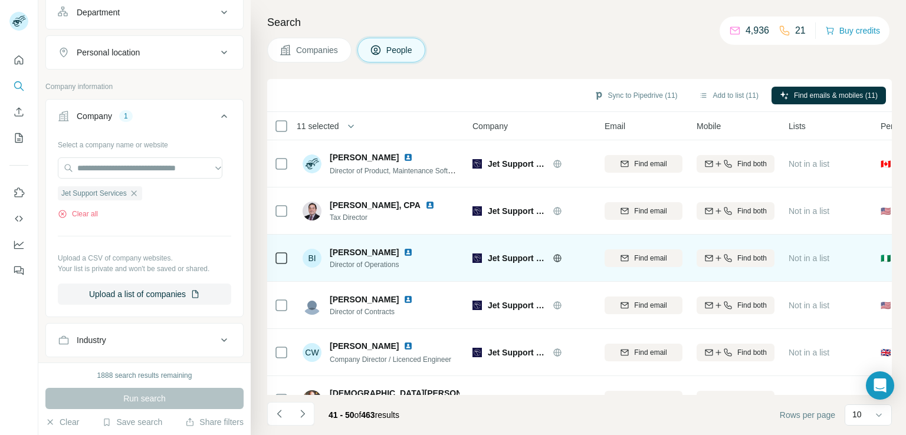
click at [405, 253] on img at bounding box center [407, 252] width 9 height 9
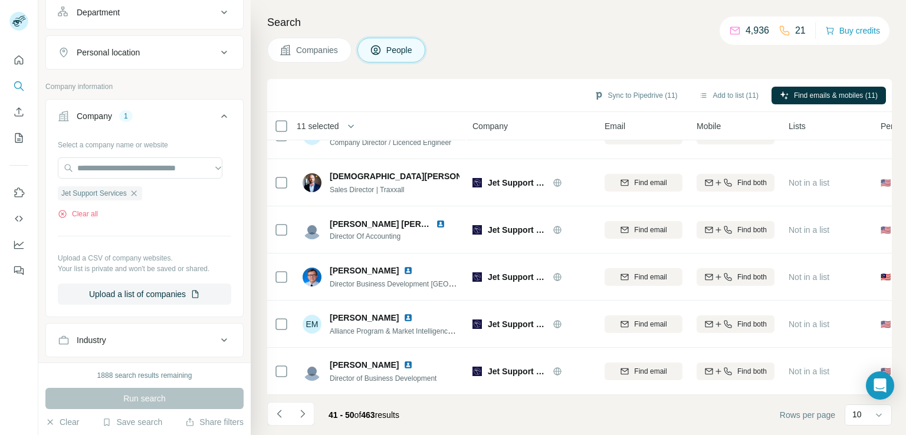
scroll to position [223, 0]
click at [300, 418] on icon "Navigate to next page" at bounding box center [303, 414] width 12 height 12
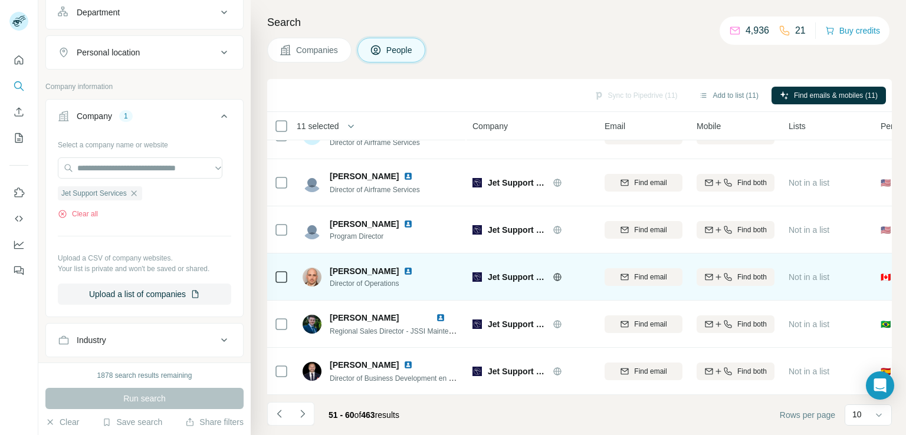
click at [413, 267] on img at bounding box center [407, 271] width 9 height 9
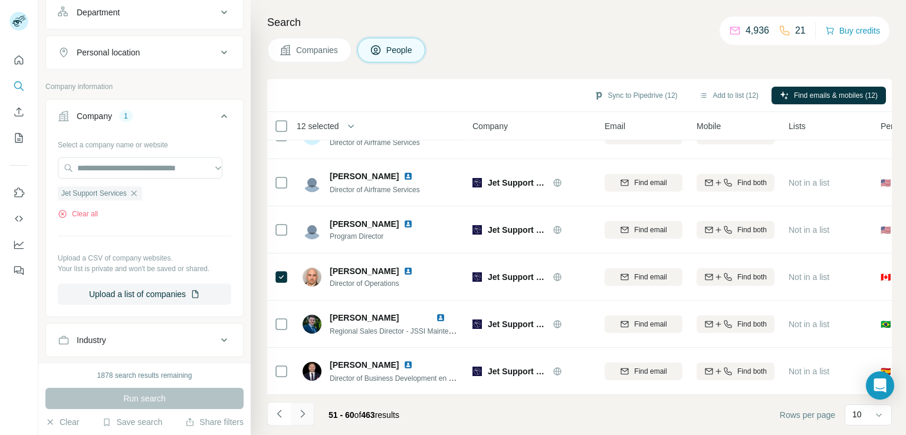
click at [301, 416] on icon "Navigate to next page" at bounding box center [302, 414] width 4 height 8
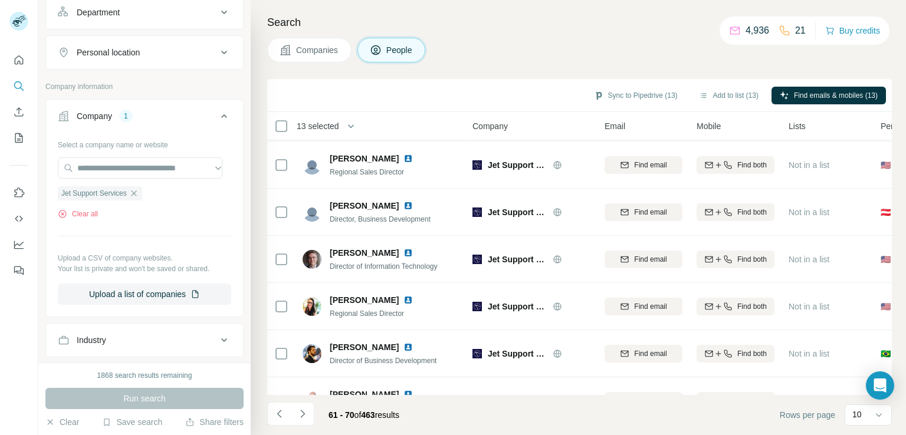
scroll to position [0, 0]
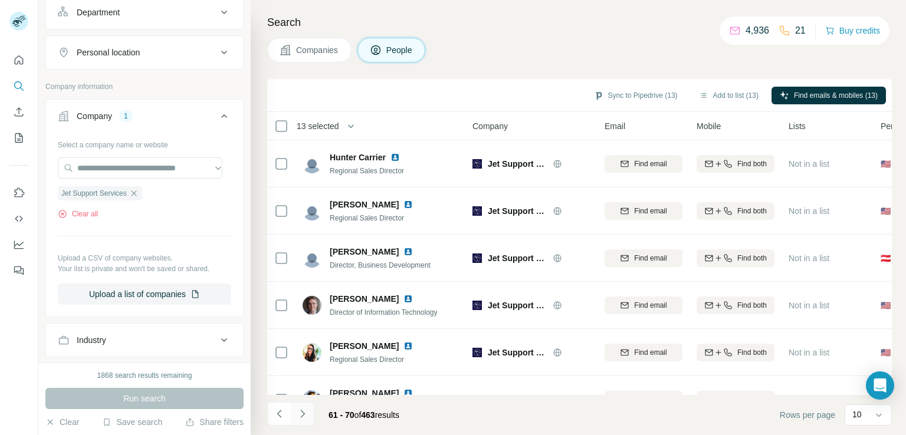
click at [305, 421] on button "Navigate to next page" at bounding box center [303, 414] width 24 height 24
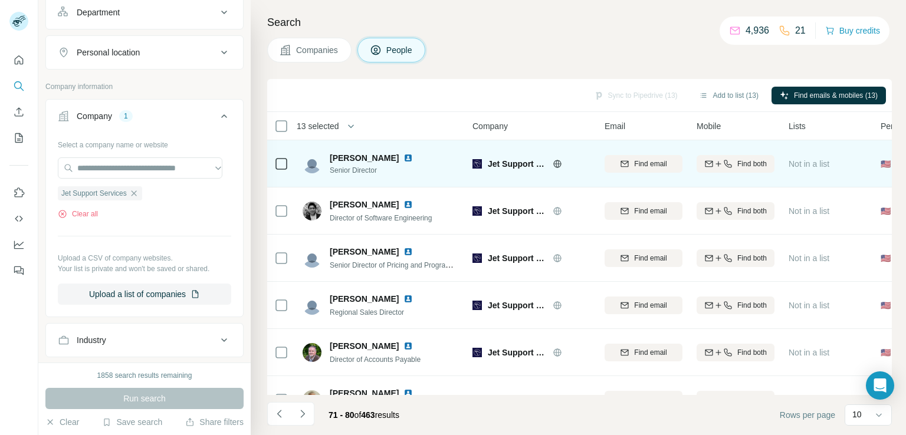
click at [403, 155] on img at bounding box center [407, 157] width 9 height 9
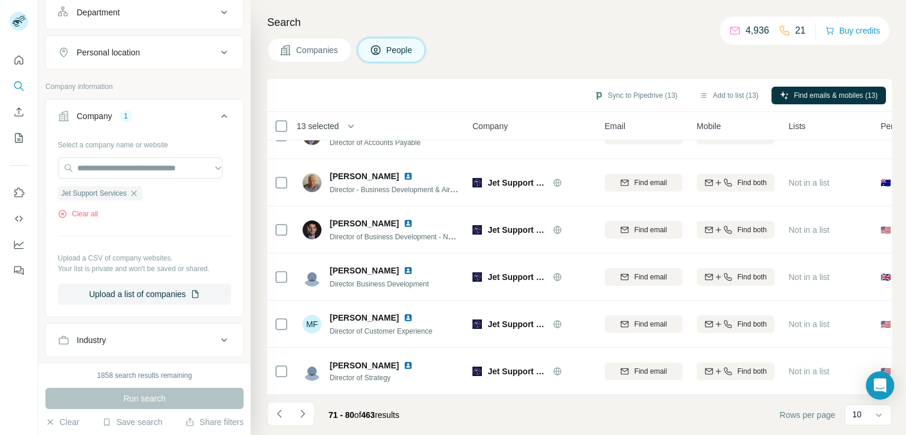
scroll to position [223, 0]
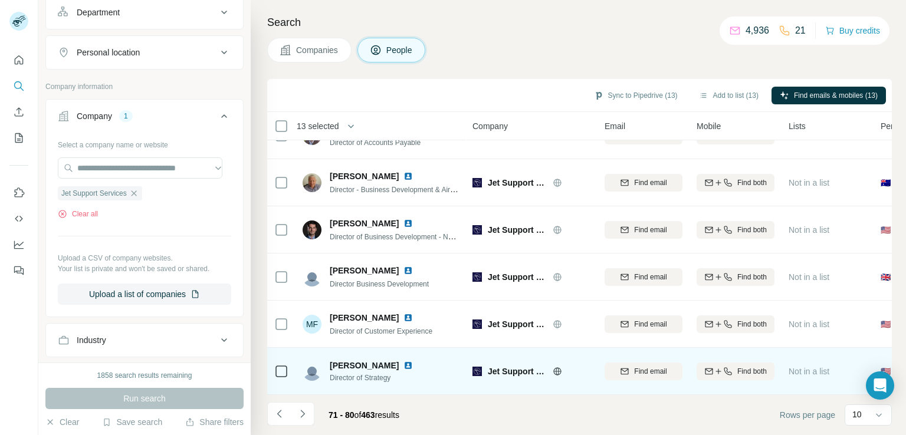
click at [410, 361] on img at bounding box center [407, 365] width 9 height 9
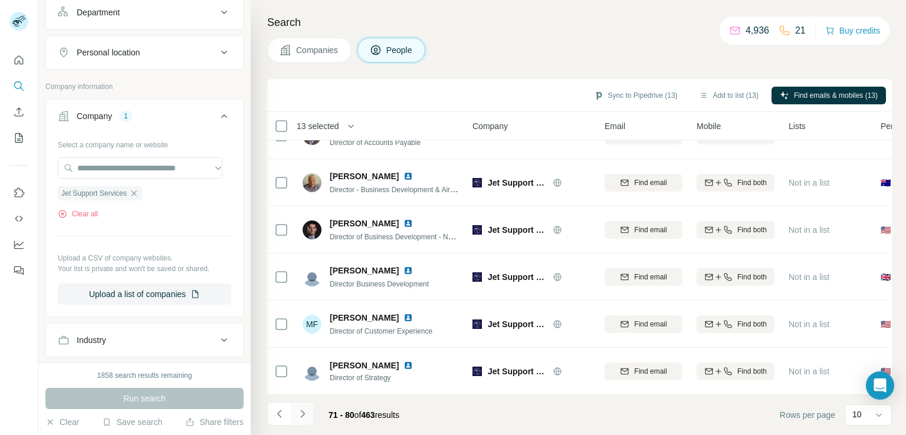
click at [297, 411] on icon "Navigate to next page" at bounding box center [303, 414] width 12 height 12
click at [306, 415] on icon "Navigate to next page" at bounding box center [303, 414] width 12 height 12
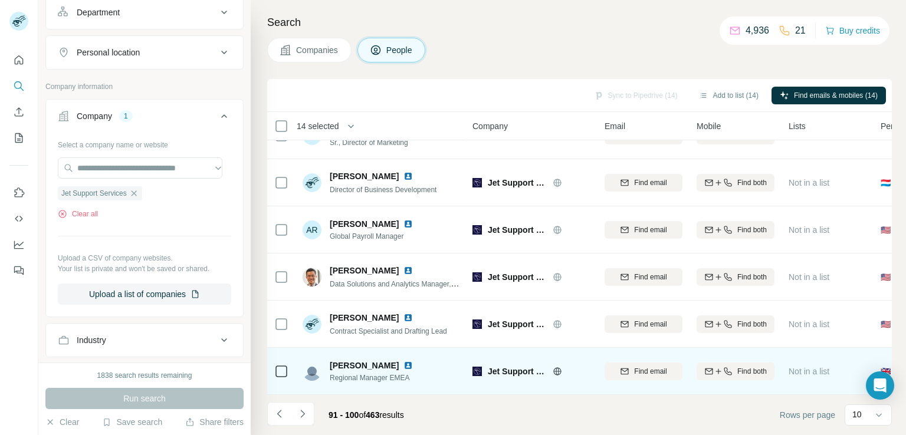
scroll to position [0, 0]
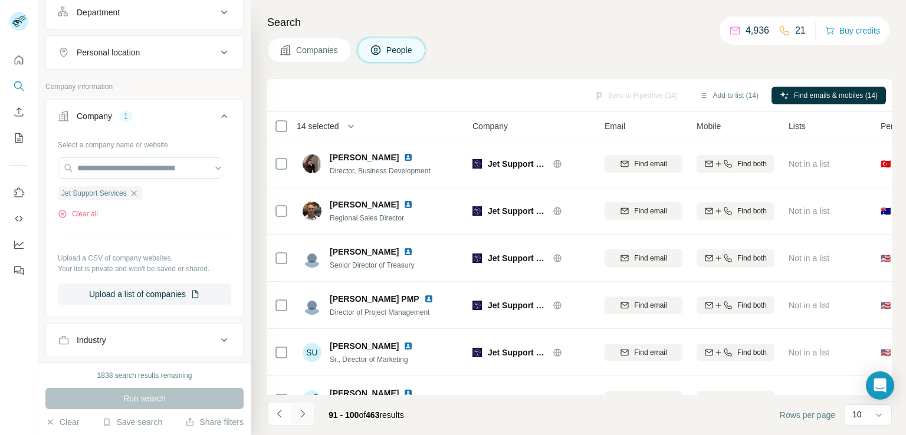
click at [297, 415] on icon "Navigate to next page" at bounding box center [303, 414] width 12 height 12
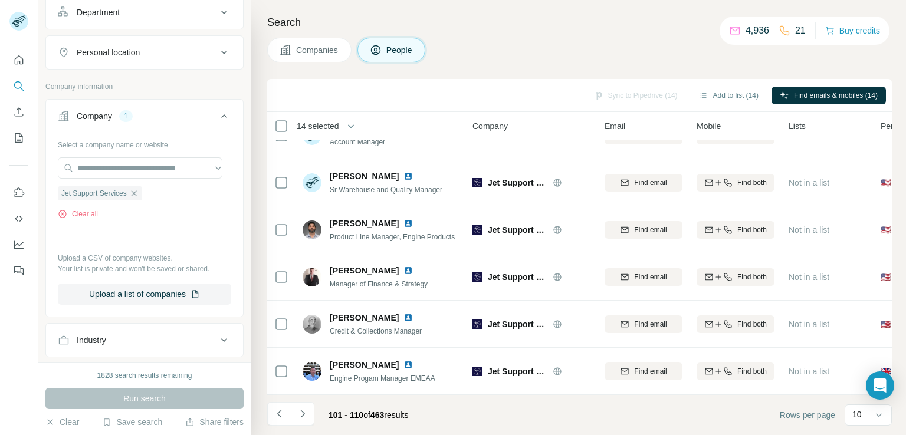
scroll to position [223, 0]
click at [297, 413] on icon "Navigate to next page" at bounding box center [303, 414] width 12 height 12
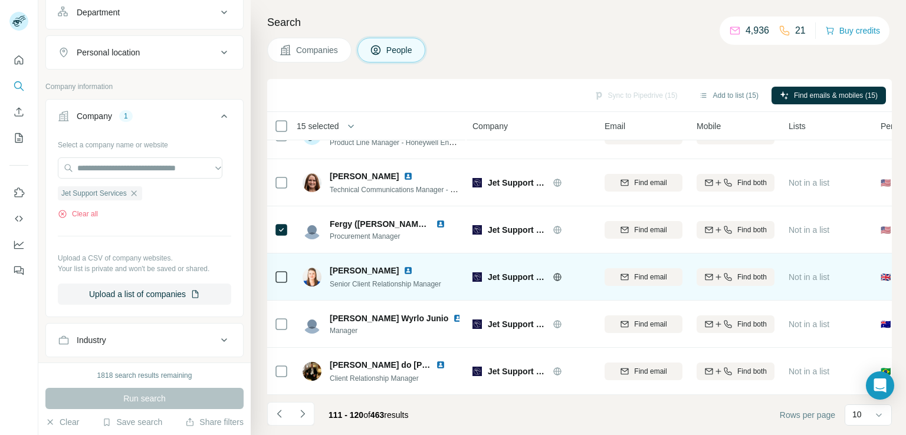
scroll to position [0, 0]
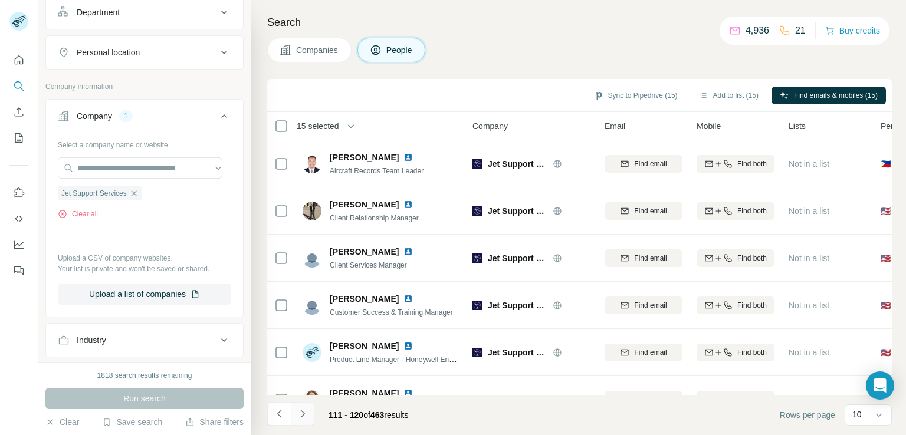
click at [304, 418] on icon "Navigate to next page" at bounding box center [303, 414] width 12 height 12
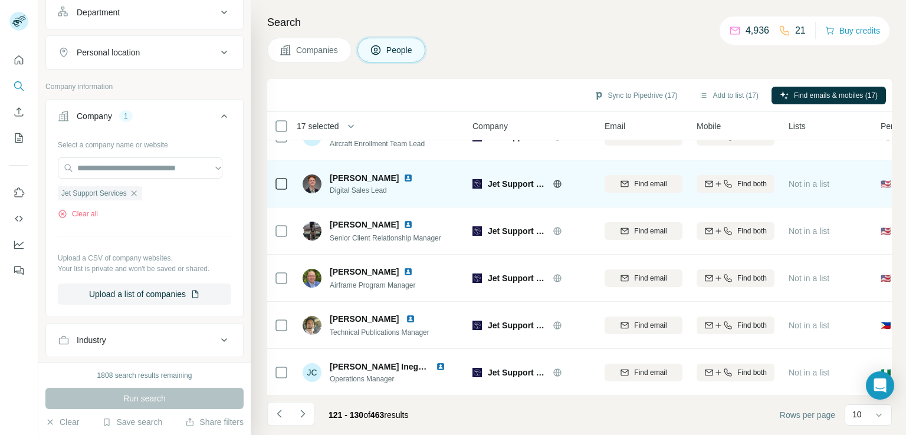
scroll to position [223, 0]
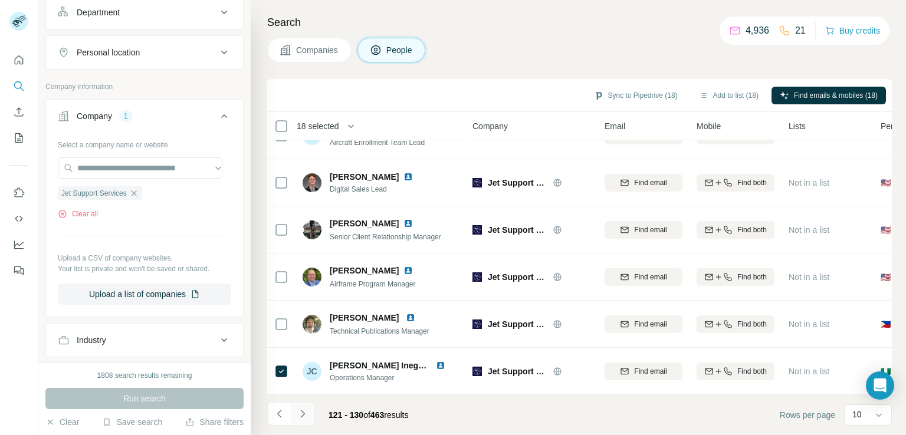
click at [298, 414] on icon "Navigate to next page" at bounding box center [303, 414] width 12 height 12
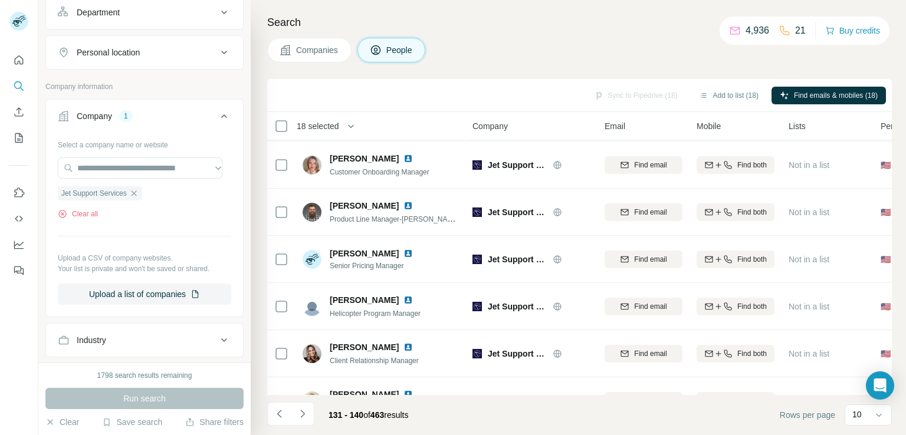
scroll to position [0, 0]
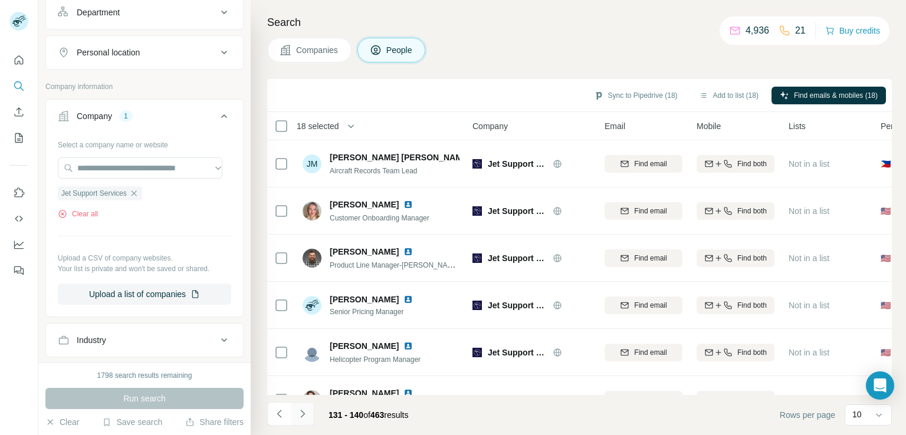
click at [302, 415] on icon "Navigate to next page" at bounding box center [303, 414] width 12 height 12
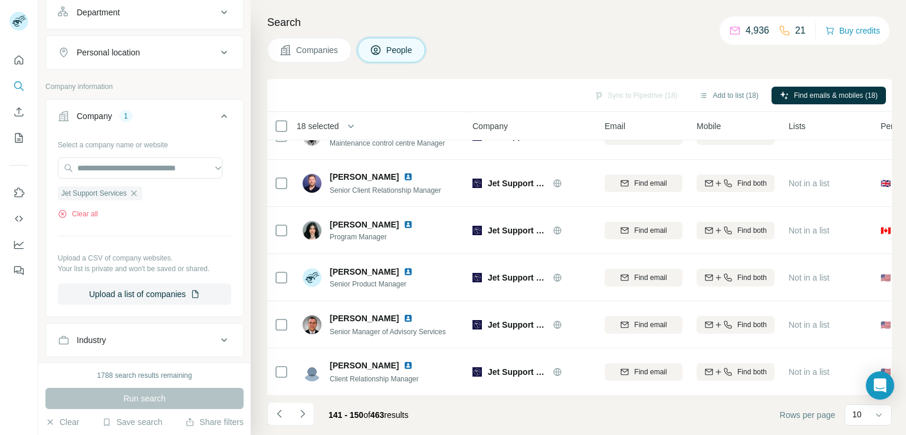
scroll to position [223, 0]
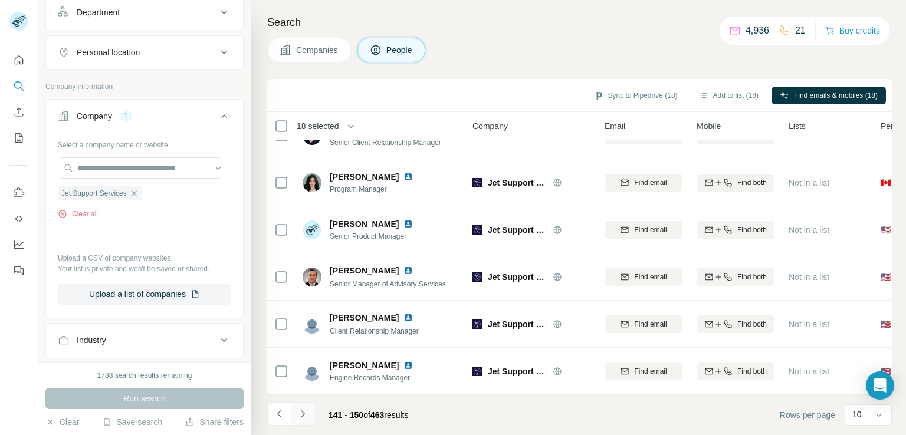
click at [297, 417] on icon "Navigate to next page" at bounding box center [303, 414] width 12 height 12
click at [297, 418] on icon "Navigate to next page" at bounding box center [303, 414] width 12 height 12
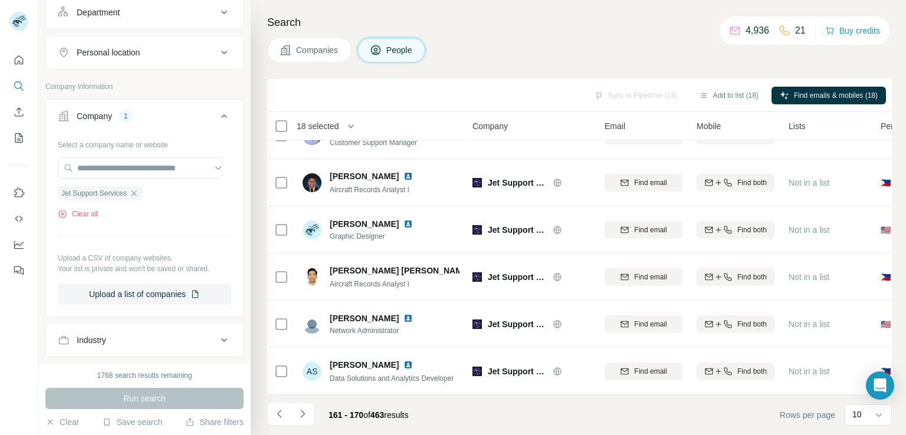
click at [305, 416] on icon "Navigate to next page" at bounding box center [303, 414] width 12 height 12
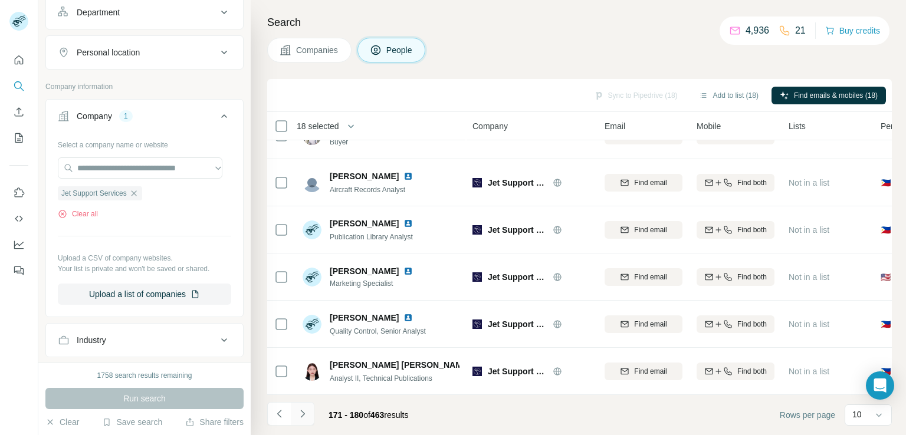
click at [304, 419] on icon "Navigate to next page" at bounding box center [303, 414] width 12 height 12
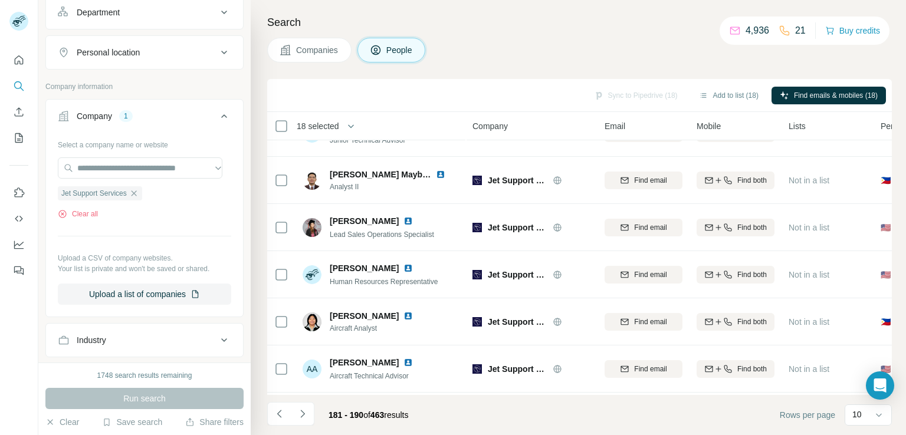
scroll to position [0, 0]
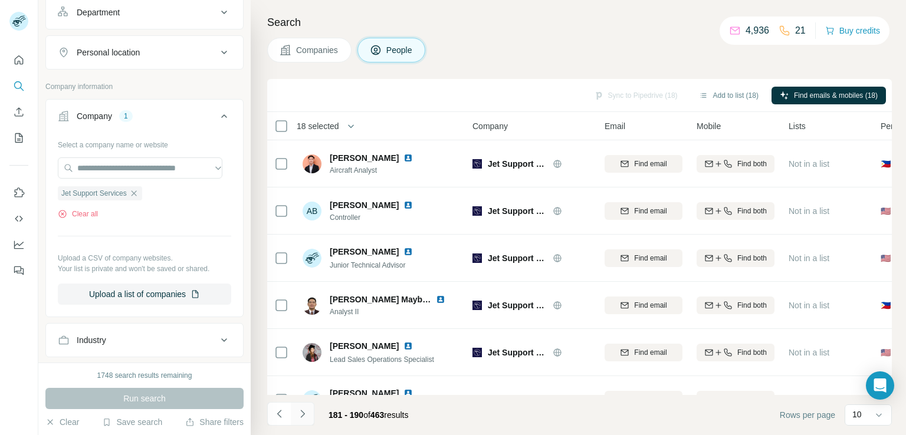
click at [304, 412] on icon "Navigate to next page" at bounding box center [303, 414] width 12 height 12
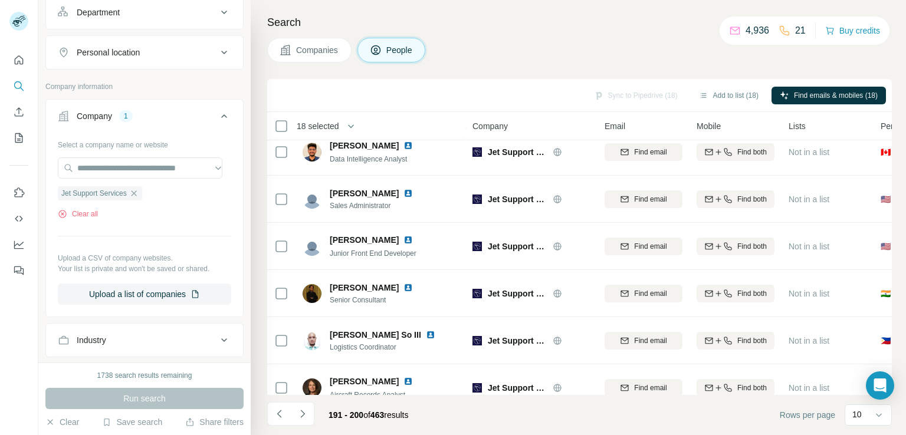
scroll to position [223, 0]
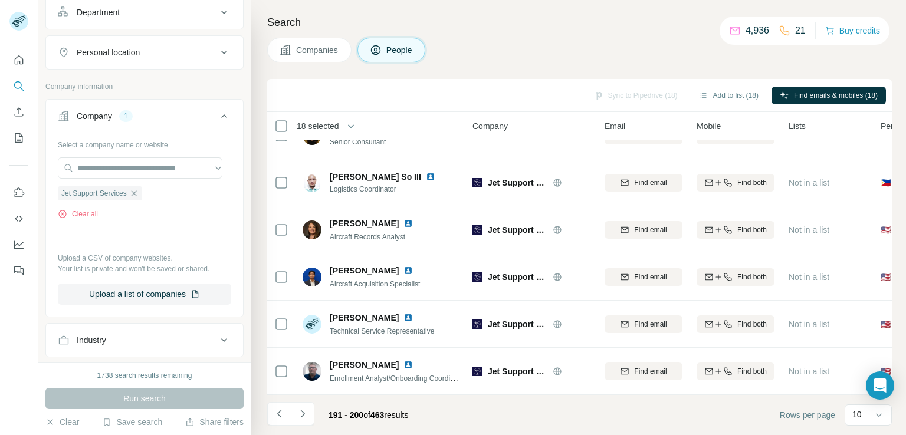
click at [302, 408] on icon "Navigate to next page" at bounding box center [303, 414] width 12 height 12
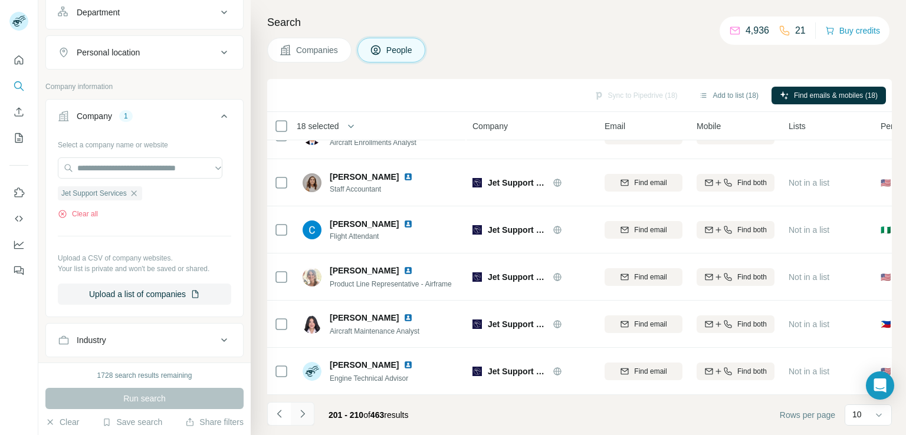
click at [311, 418] on button "Navigate to next page" at bounding box center [303, 414] width 24 height 24
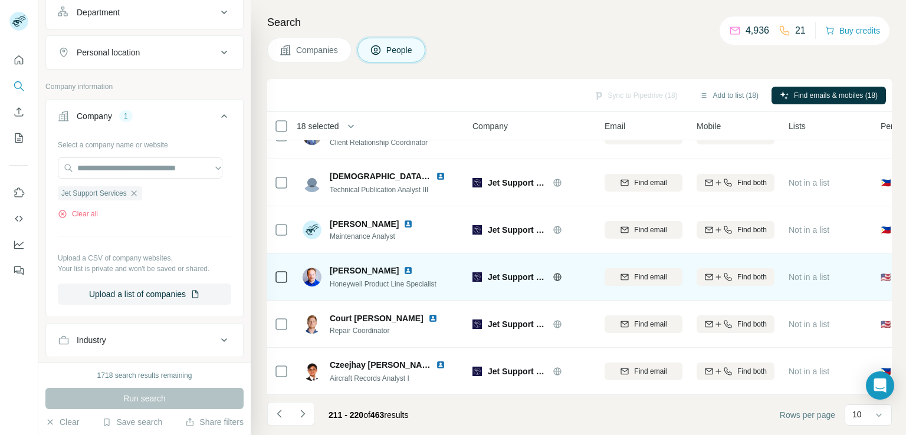
scroll to position [0, 0]
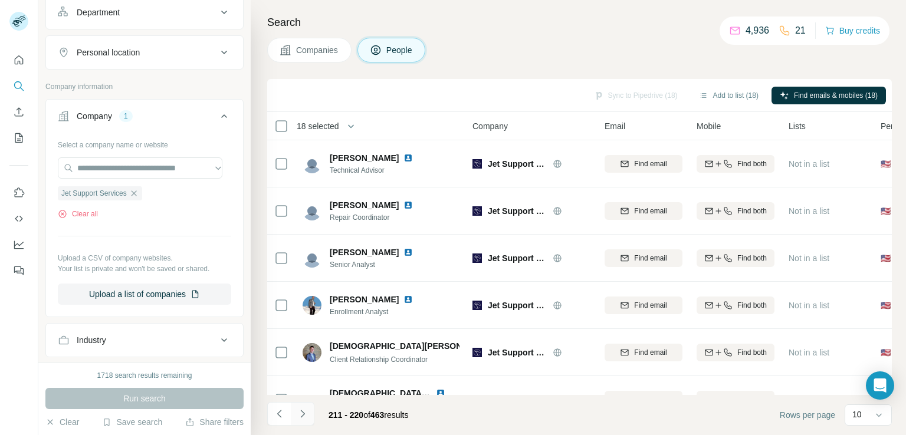
click at [297, 418] on icon "Navigate to next page" at bounding box center [303, 414] width 12 height 12
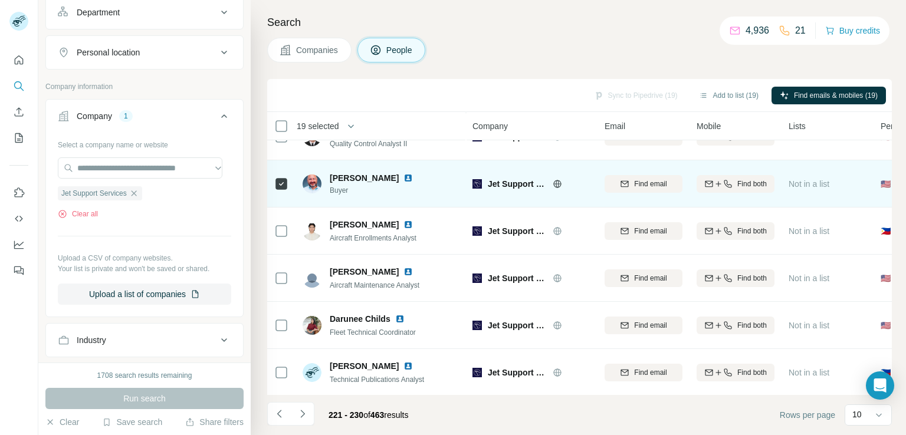
scroll to position [223, 0]
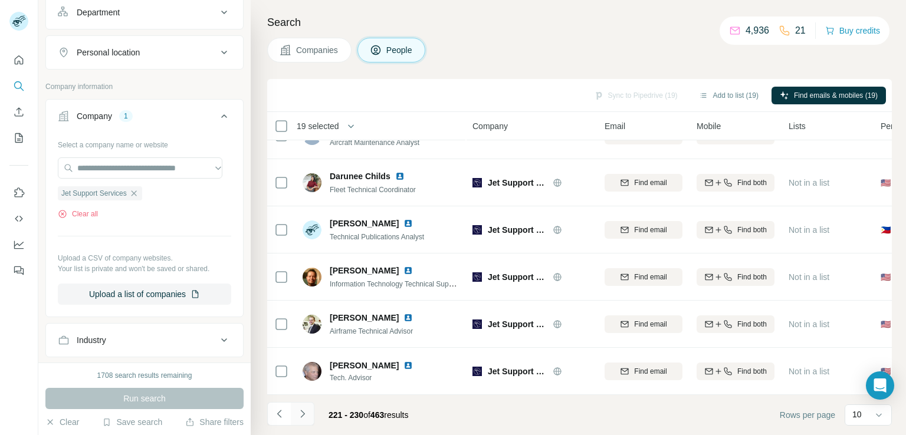
click at [304, 415] on icon "Navigate to next page" at bounding box center [303, 414] width 12 height 12
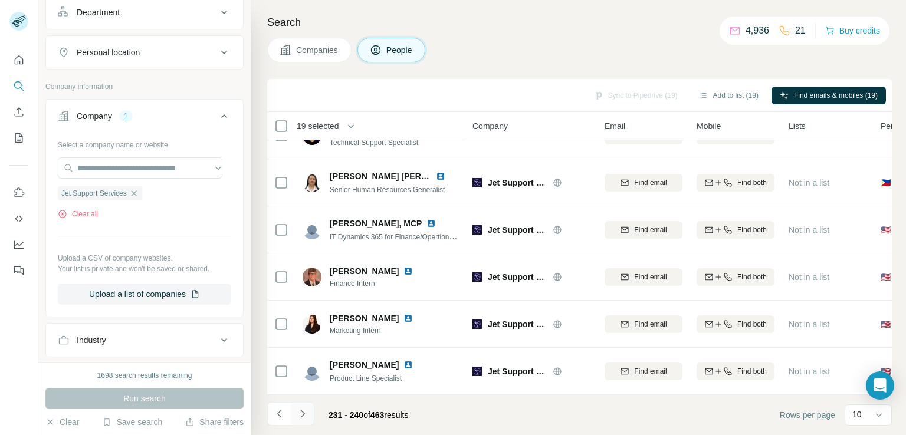
click at [302, 416] on icon "Navigate to next page" at bounding box center [303, 414] width 12 height 12
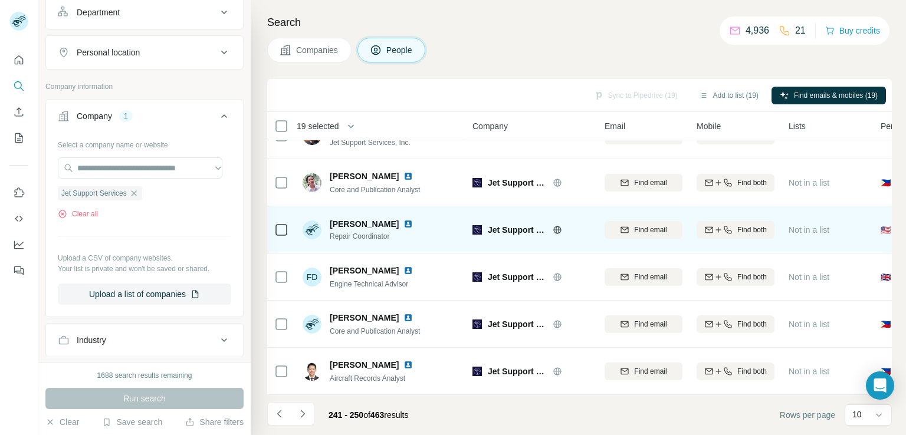
scroll to position [0, 0]
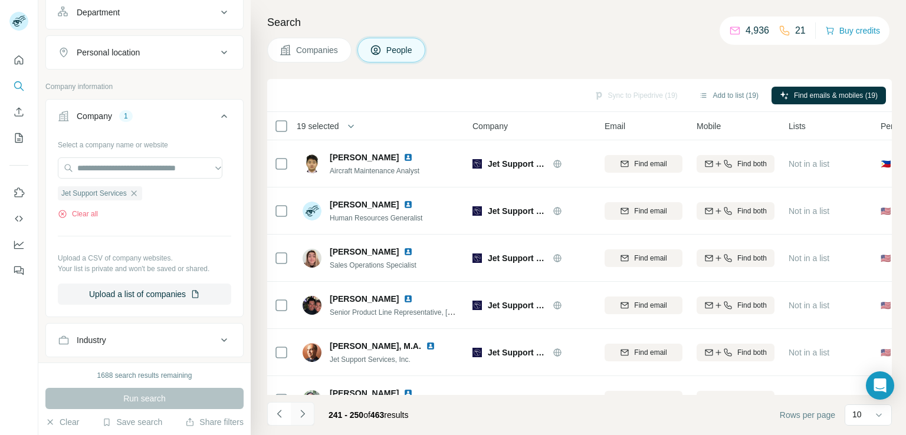
click at [299, 419] on icon "Navigate to next page" at bounding box center [303, 414] width 12 height 12
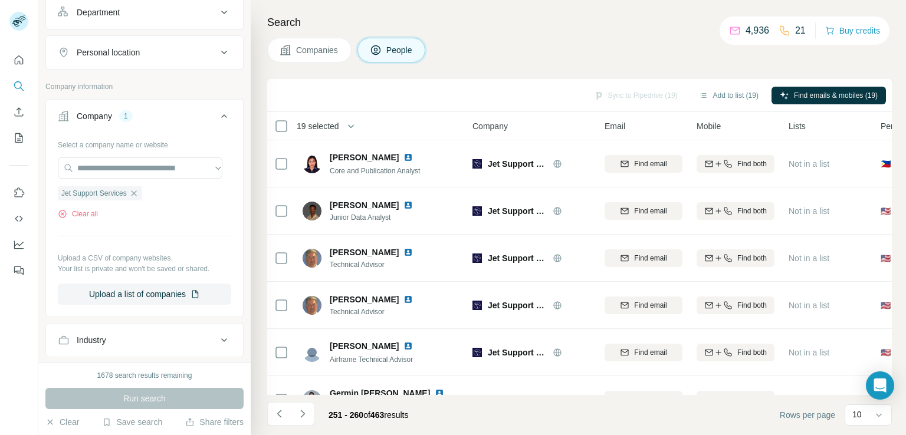
scroll to position [223, 0]
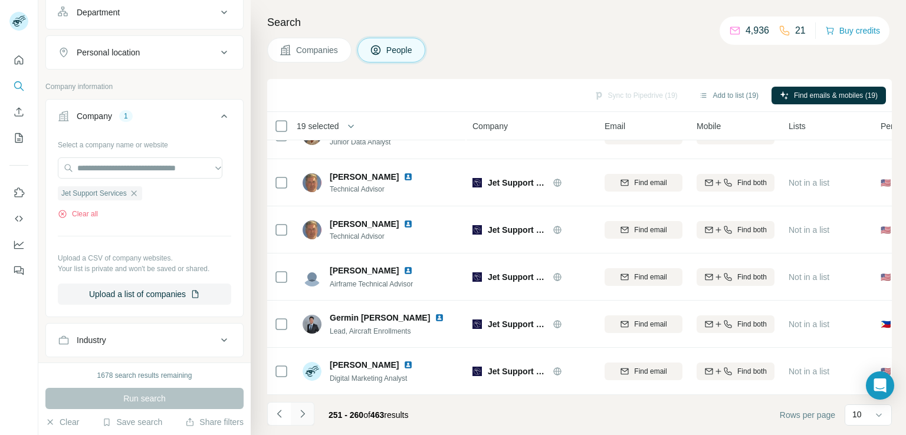
click at [299, 412] on icon "Navigate to next page" at bounding box center [303, 414] width 12 height 12
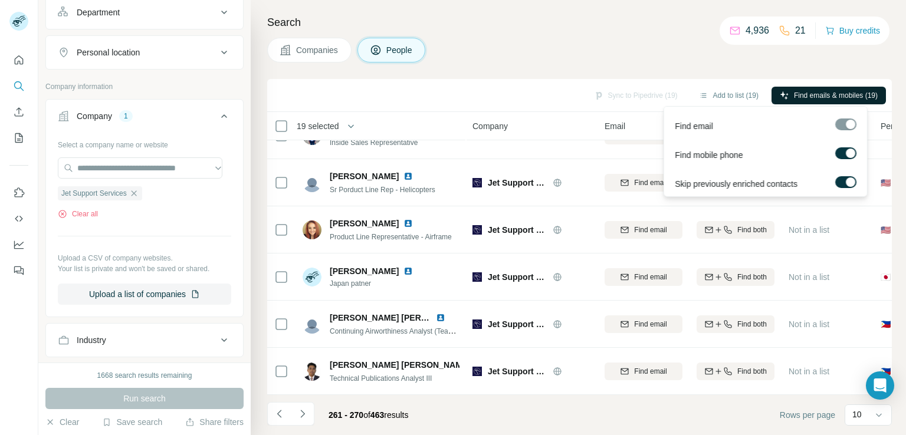
click at [805, 90] on span "Find emails & mobiles (19)" at bounding box center [836, 95] width 84 height 11
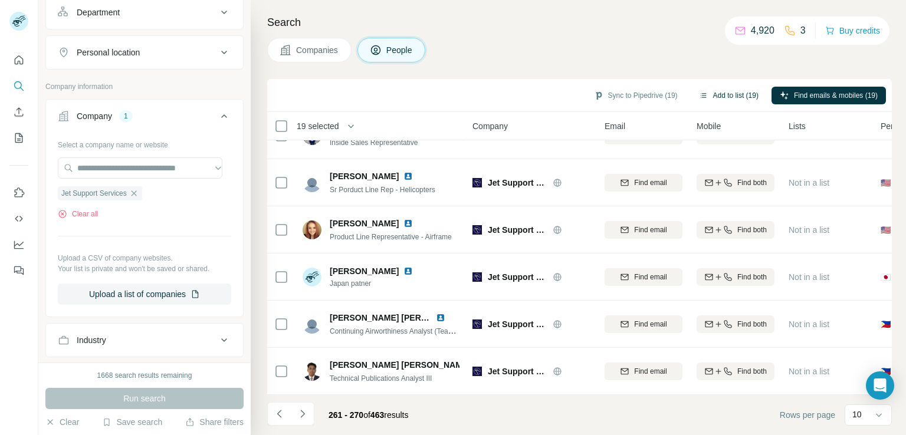
click at [722, 96] on button "Add to list (19)" at bounding box center [728, 96] width 76 height 18
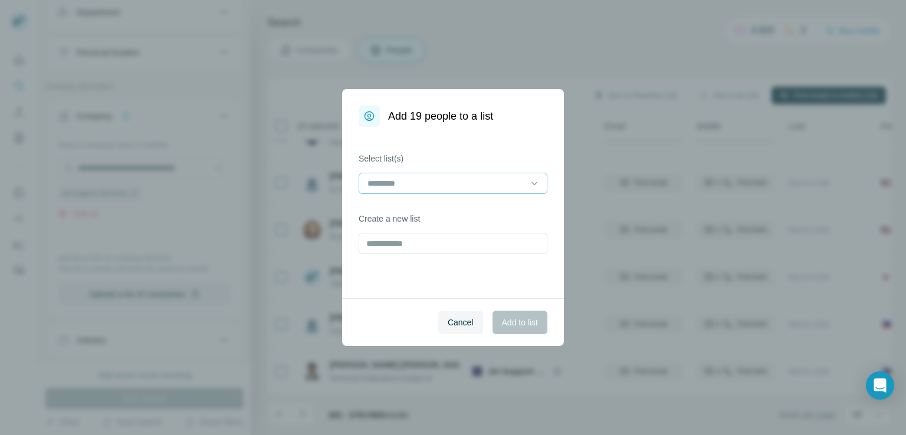
click at [429, 182] on input at bounding box center [445, 183] width 159 height 13
click at [449, 210] on p "MRO_NA_New_[DATE]" at bounding box center [412, 210] width 87 height 12
click at [528, 319] on span "Add to list" at bounding box center [520, 323] width 36 height 12
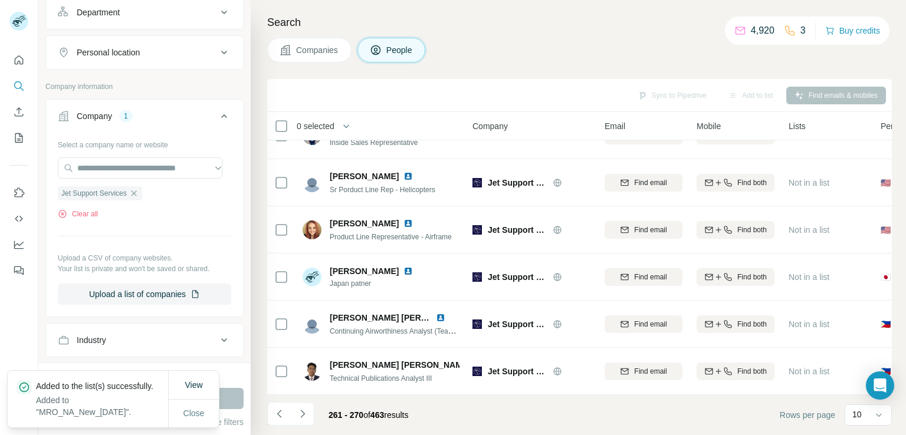
click at [691, 94] on div "Sync to Pipedrive Add to list Find emails & mobiles" at bounding box center [579, 95] width 613 height 21
click at [195, 384] on span "View" at bounding box center [194, 384] width 18 height 9
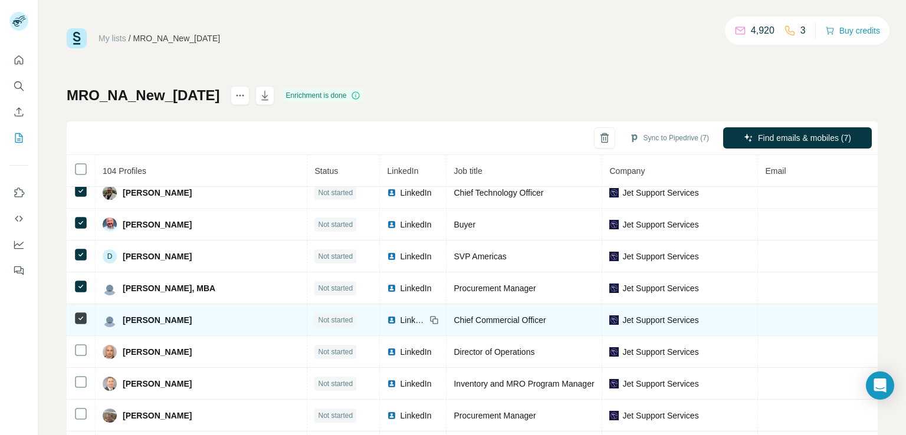
scroll to position [118, 0]
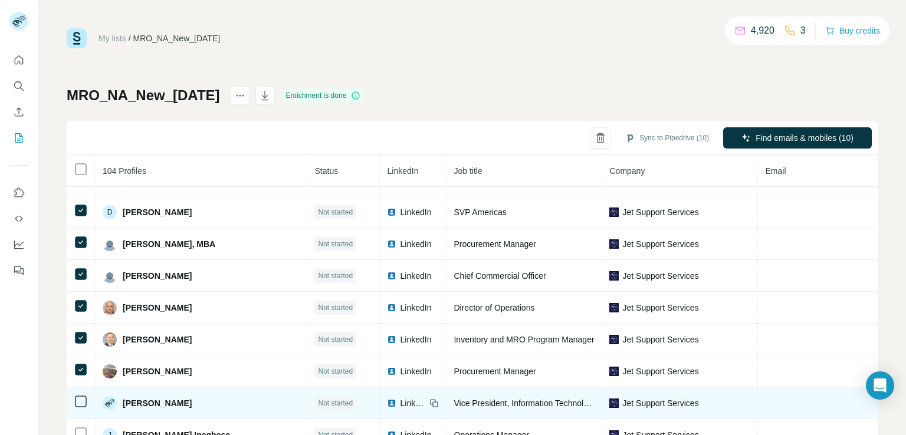
click at [78, 411] on td at bounding box center [81, 403] width 29 height 32
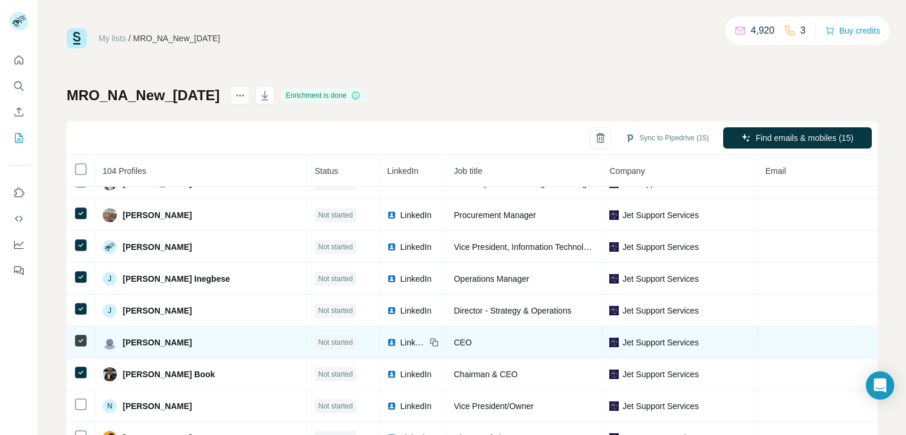
scroll to position [295, 0]
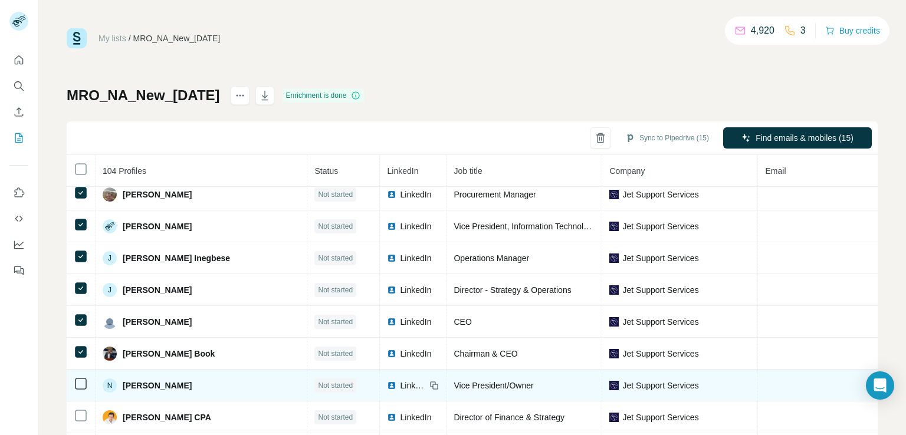
click at [73, 393] on td at bounding box center [81, 386] width 29 height 32
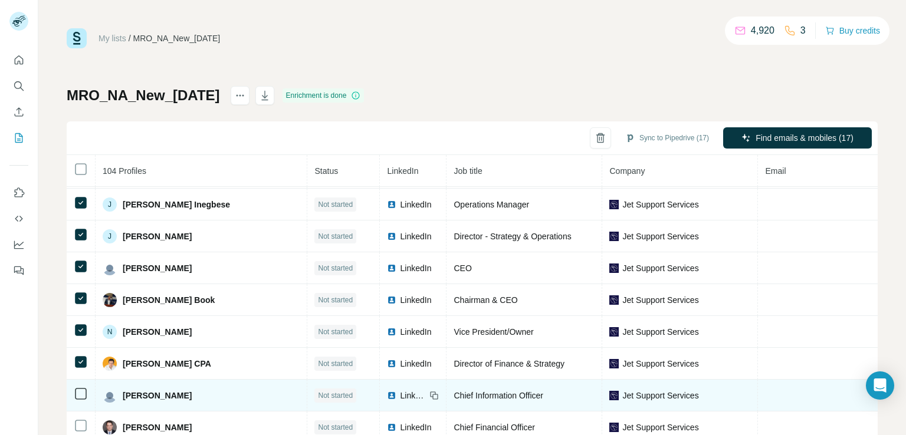
scroll to position [413, 0]
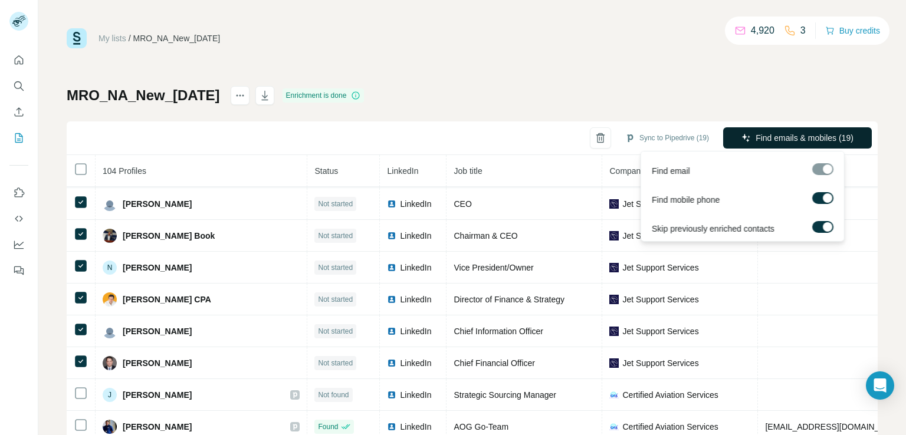
click at [755, 136] on span "Find emails & mobiles (19)" at bounding box center [804, 138] width 98 height 12
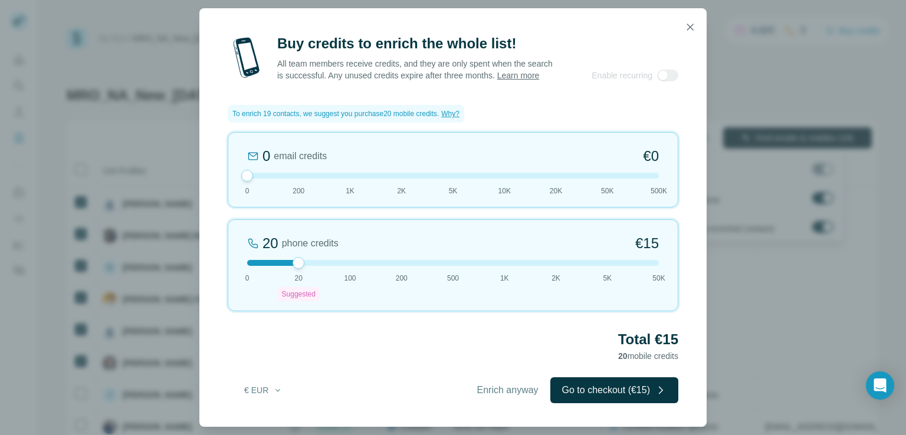
click at [741, 71] on div "Buy credits to enrich the whole list! All team members receive credits, and the…" at bounding box center [453, 217] width 906 height 435
click at [688, 24] on icon "button" at bounding box center [690, 27] width 12 height 12
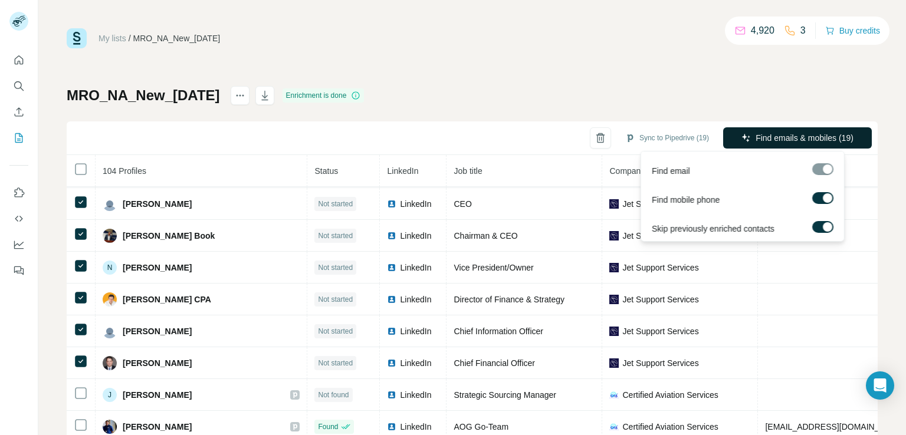
click at [715, 78] on div "My lists / MRO_NA_New_[DATE] 4,920 3 Buy credits MRO_NA_New_[DATE] Enrichment i…" at bounding box center [472, 247] width 811 height 438
click at [783, 139] on span "Find emails & mobiles (19)" at bounding box center [804, 138] width 98 height 12
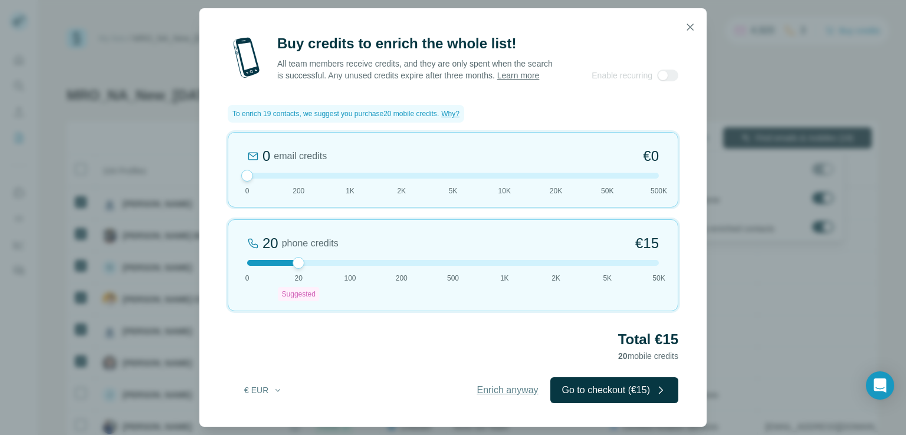
click at [509, 388] on span "Enrich anyway" at bounding box center [507, 390] width 61 height 14
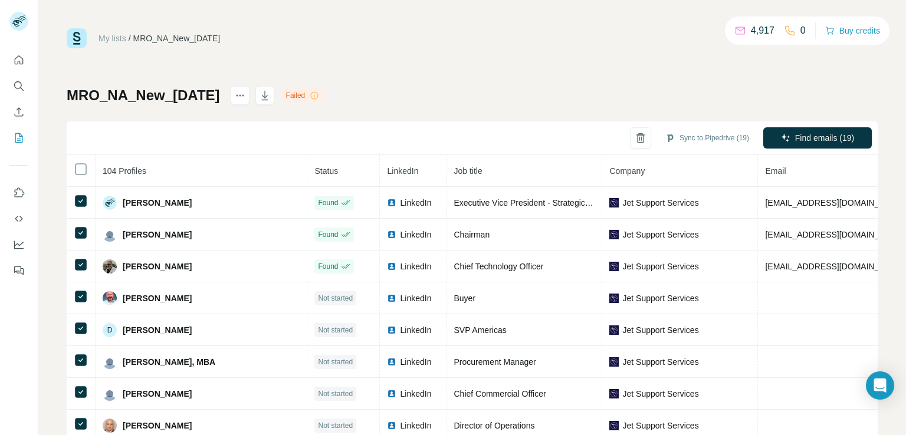
scroll to position [59, 0]
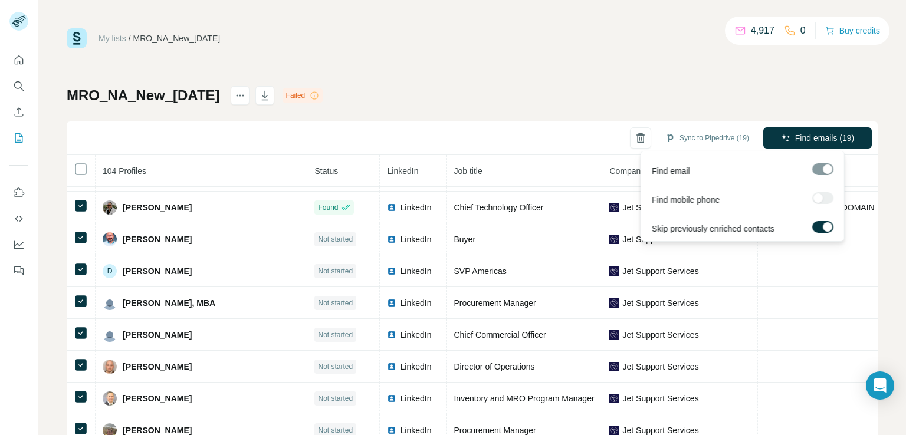
click at [825, 198] on div at bounding box center [822, 198] width 21 height 12
click at [823, 170] on div at bounding box center [822, 169] width 21 height 12
click at [828, 193] on div at bounding box center [822, 198] width 21 height 12
click at [817, 137] on span "Find emails (19)" at bounding box center [824, 138] width 59 height 12
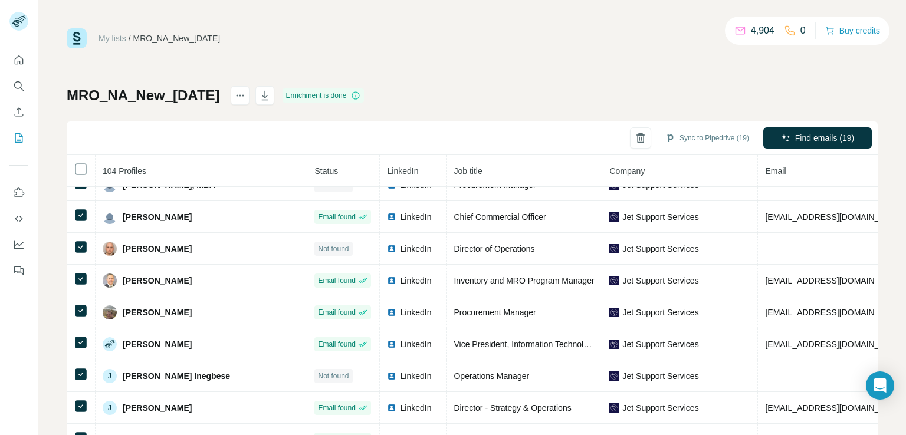
scroll to position [0, 0]
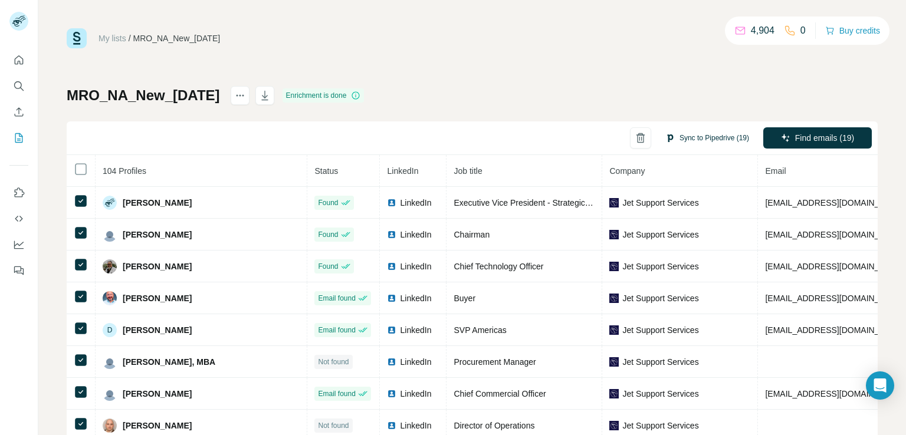
click at [703, 140] on button "Sync to Pipedrive (19)" at bounding box center [707, 138] width 100 height 18
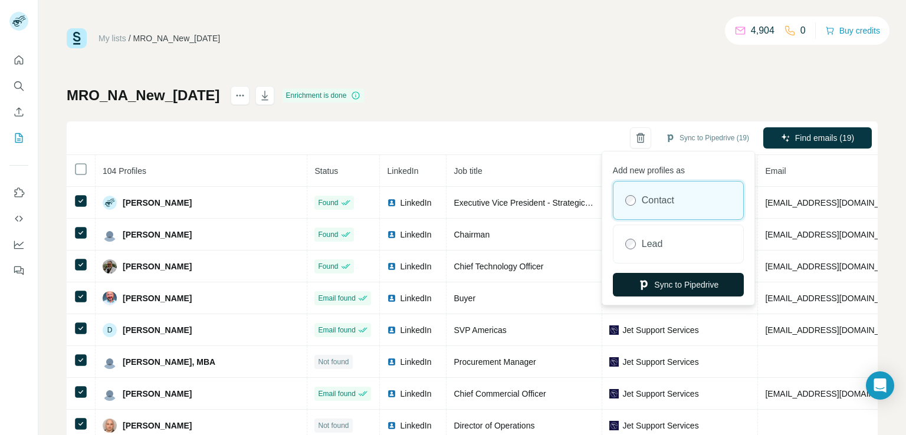
click at [703, 279] on button "Sync to Pipedrive" at bounding box center [678, 285] width 131 height 24
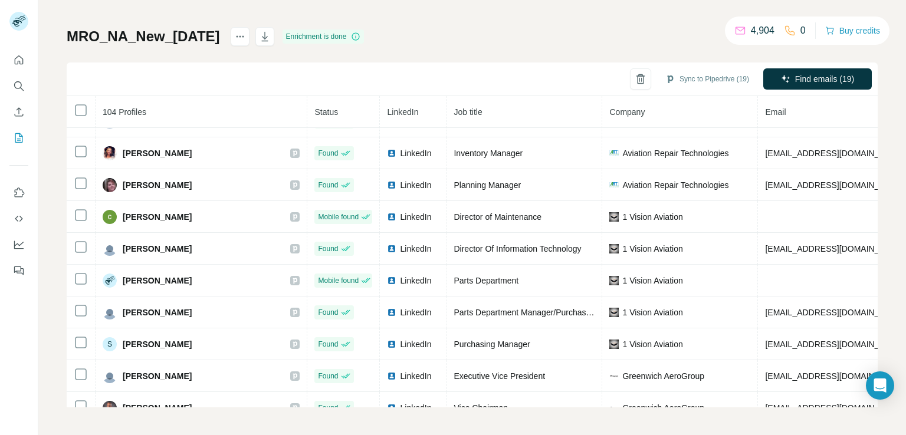
scroll to position [60, 0]
